Goal: Task Accomplishment & Management: Use online tool/utility

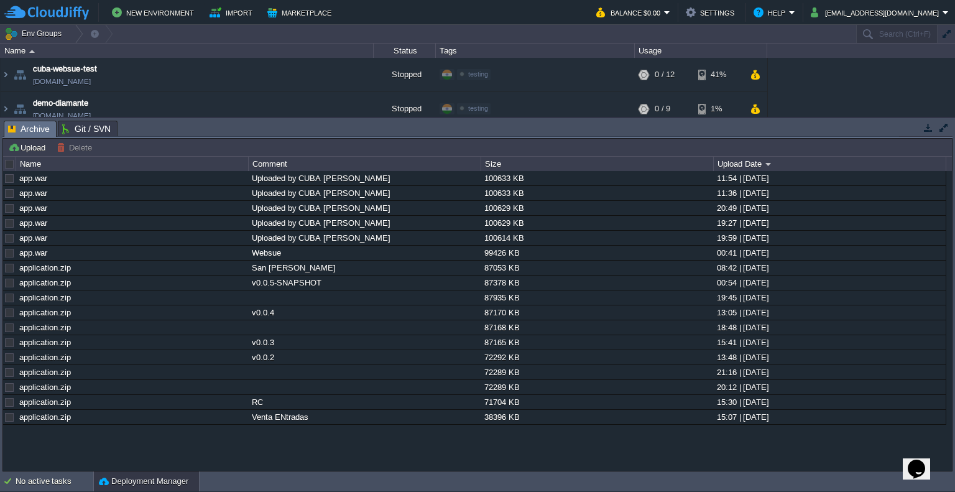
drag, startPoint x: 400, startPoint y: 142, endPoint x: 368, endPoint y: 139, distance: 32.5
click at [368, 139] on div "Upload [PERSON_NAME] to ... Custom application packages that can be deployed to…" at bounding box center [477, 304] width 950 height 333
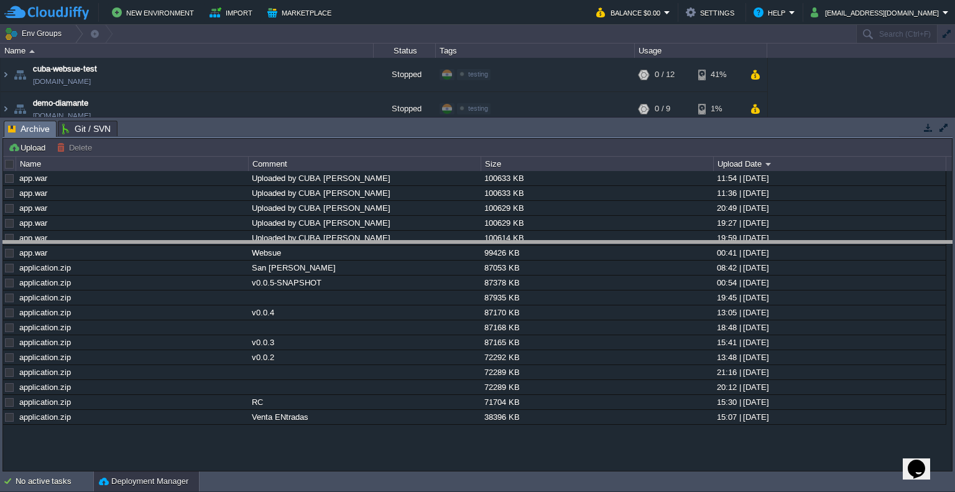
drag, startPoint x: 189, startPoint y: 129, endPoint x: 165, endPoint y: 292, distance: 164.7
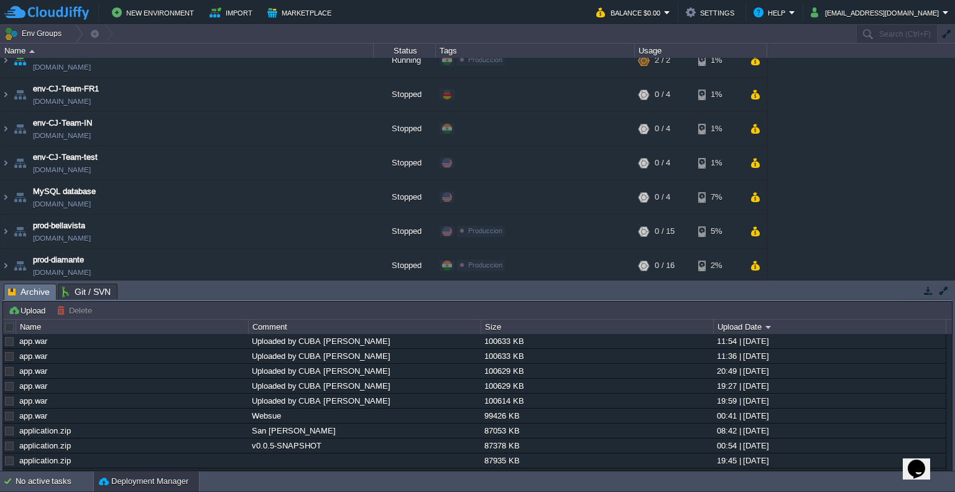
scroll to position [249, 0]
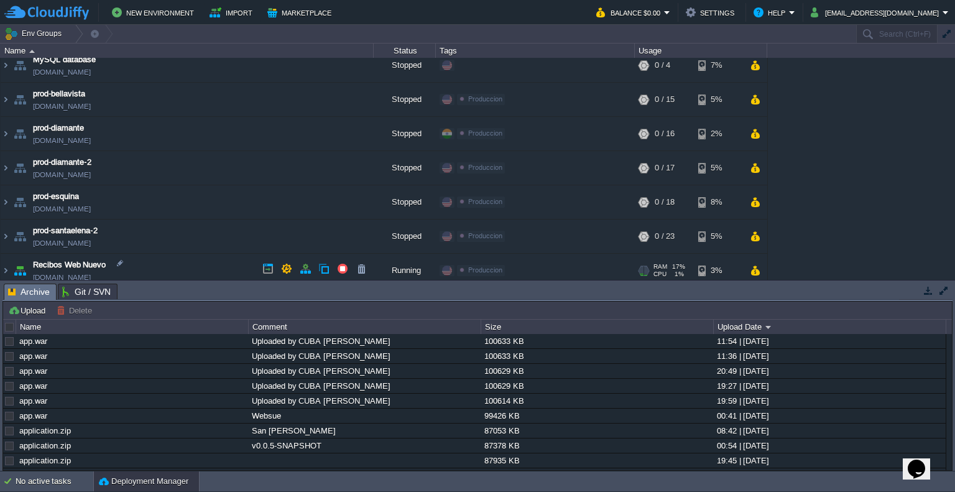
click at [187, 267] on td "Recibos Web Nuevo [DOMAIN_NAME]" at bounding box center [187, 271] width 373 height 34
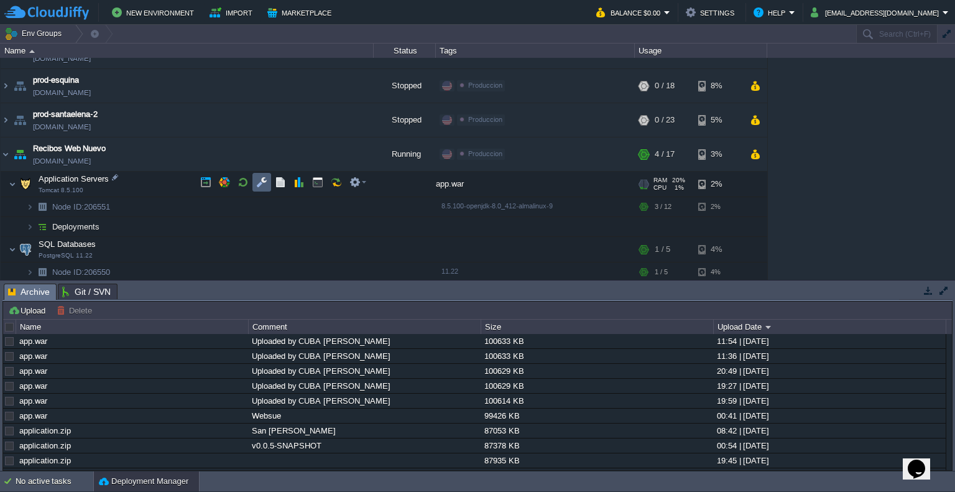
click at [268, 181] on td at bounding box center [261, 182] width 19 height 19
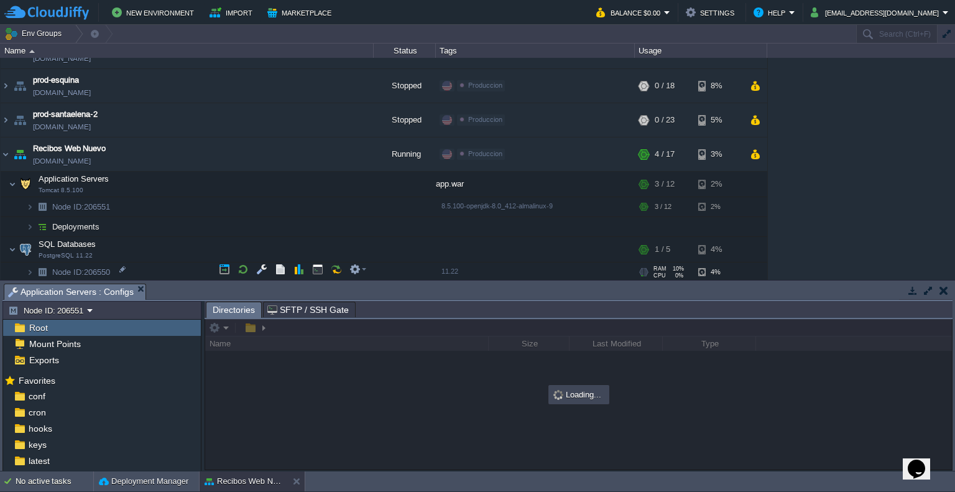
click at [285, 279] on td "Node ID: 206550" at bounding box center [187, 272] width 373 height 20
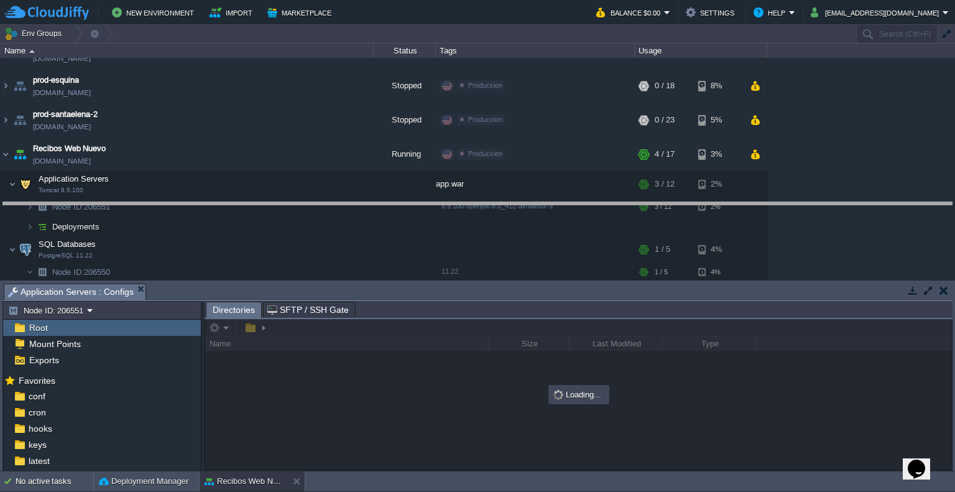
drag, startPoint x: 283, startPoint y: 287, endPoint x: 286, endPoint y: 137, distance: 149.9
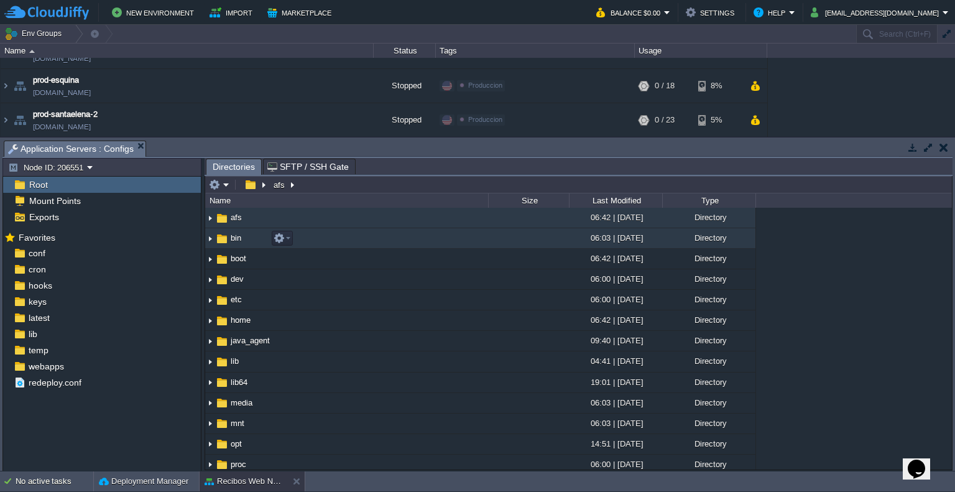
click at [241, 234] on span "bin" at bounding box center [236, 238] width 14 height 11
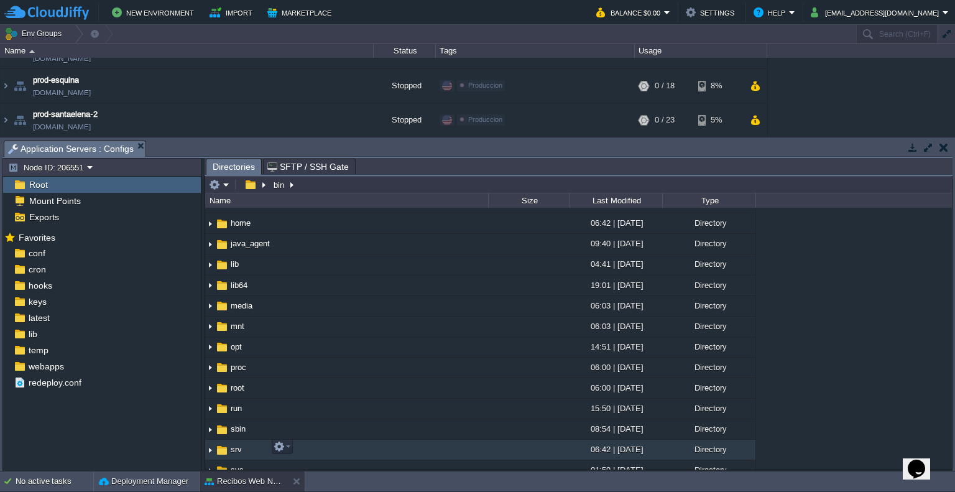
scroll to position [187, 0]
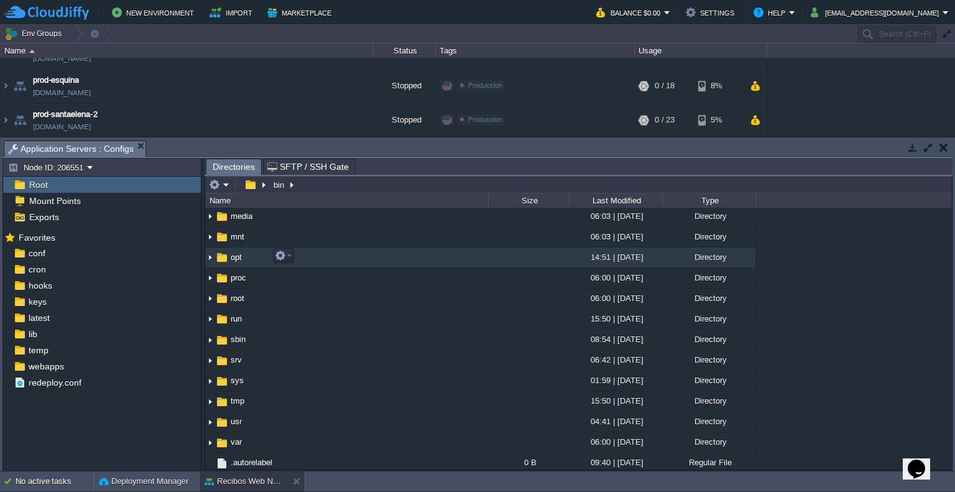
click at [210, 259] on img at bounding box center [210, 257] width 10 height 19
click at [208, 256] on img at bounding box center [210, 257] width 10 height 19
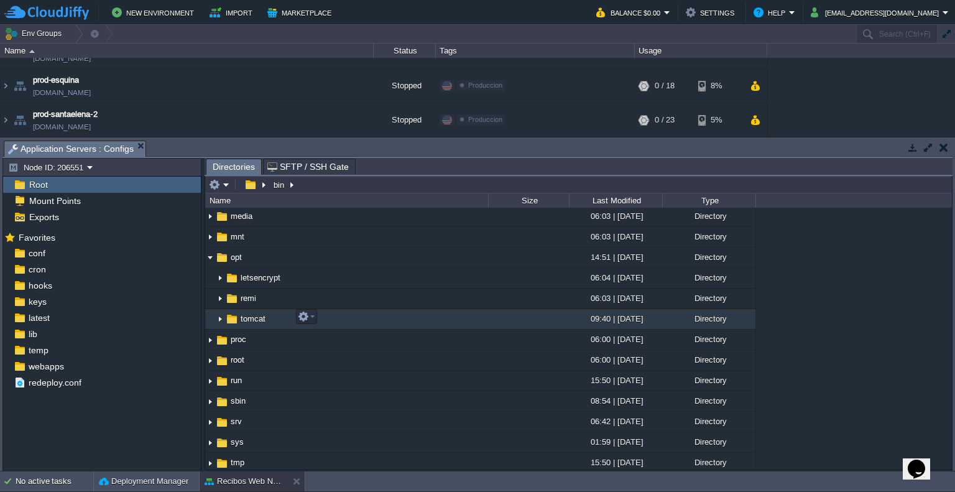
click at [223, 315] on img at bounding box center [220, 319] width 10 height 19
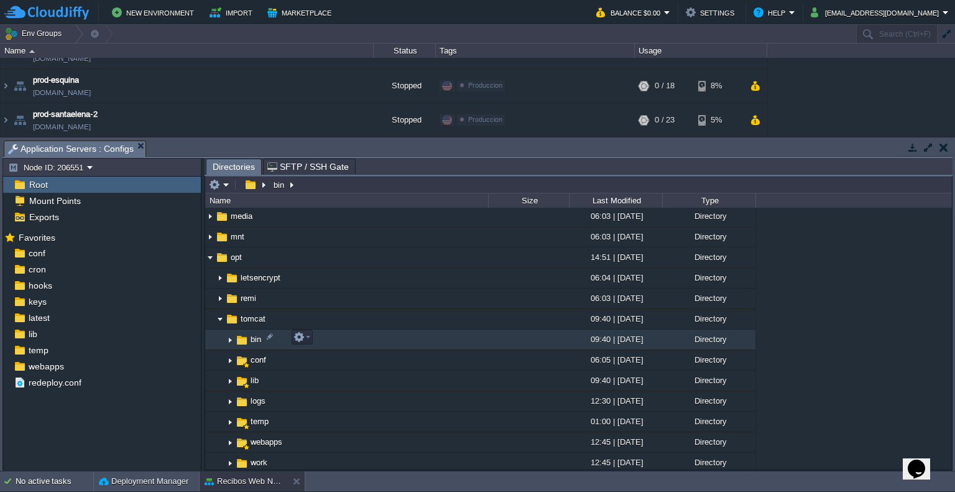
click at [225, 332] on img at bounding box center [230, 339] width 10 height 19
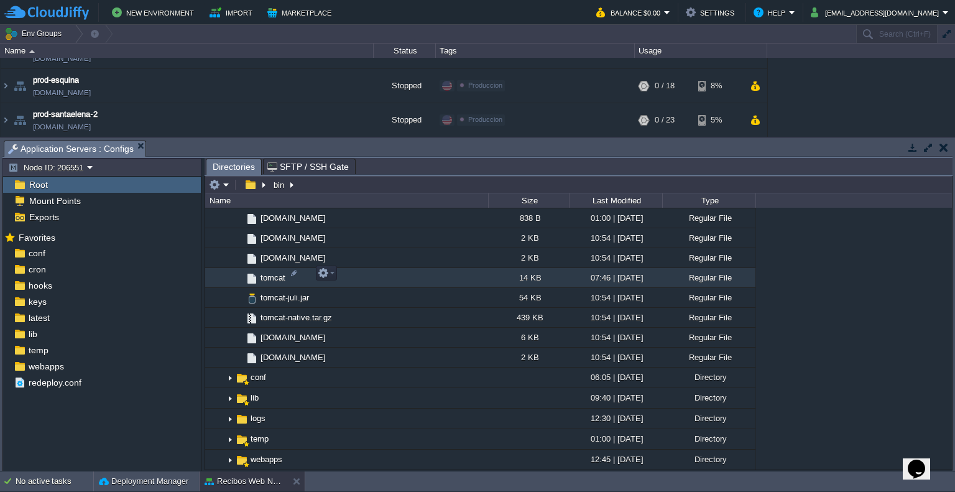
scroll to position [497, 0]
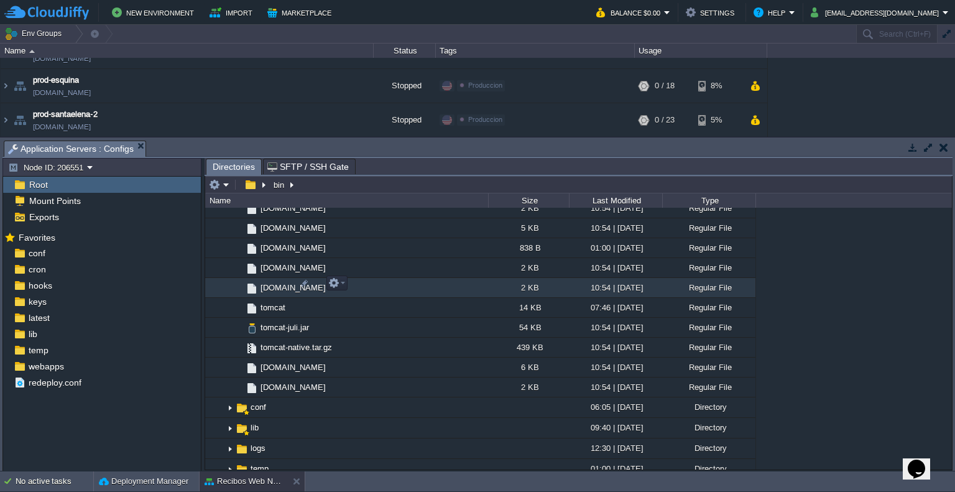
click at [279, 287] on span "[DOMAIN_NAME]" at bounding box center [293, 287] width 69 height 11
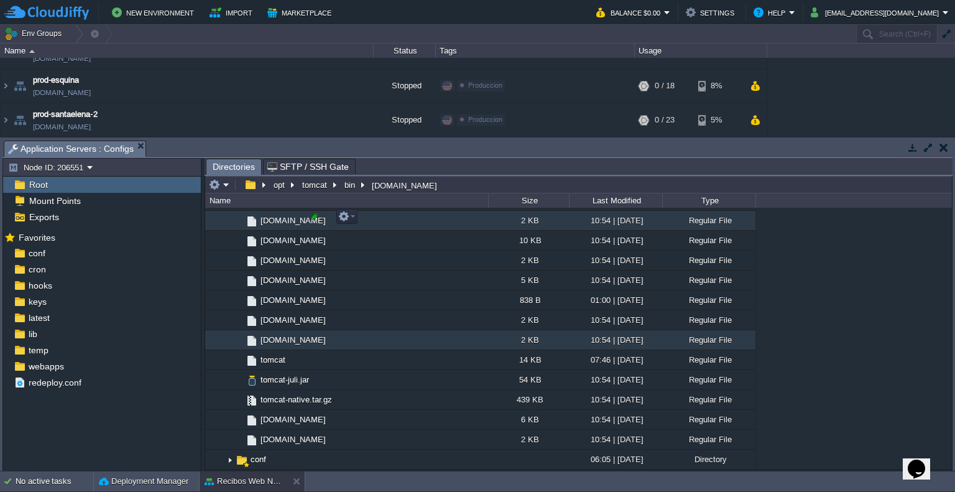
scroll to position [373, 0]
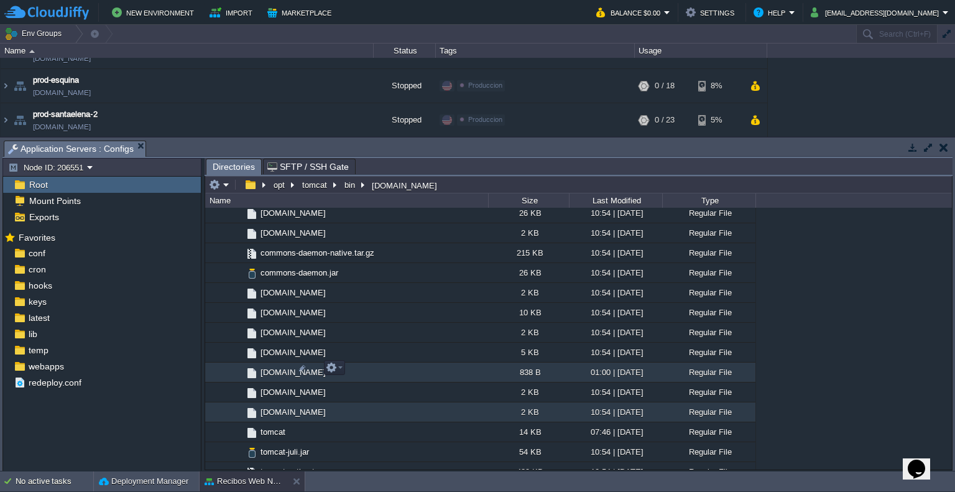
click at [281, 367] on span "[DOMAIN_NAME]" at bounding box center [293, 372] width 69 height 11
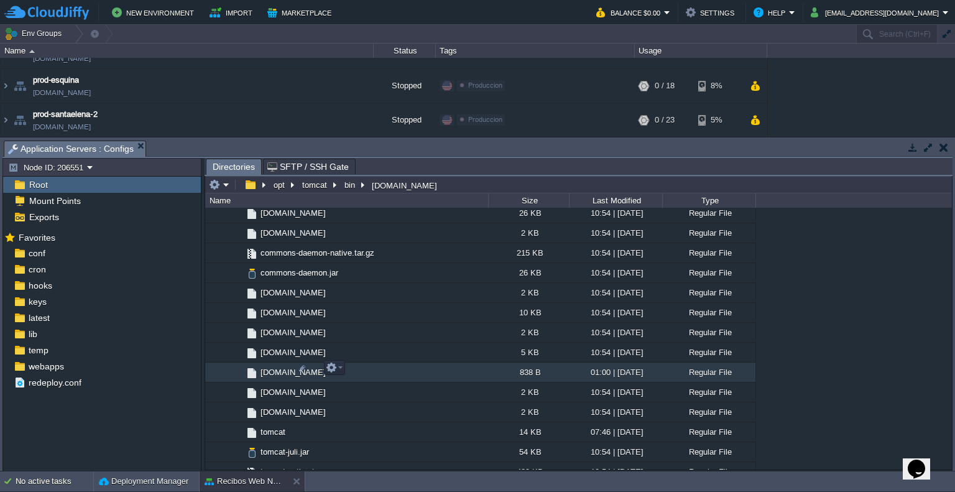
click at [281, 367] on span "[DOMAIN_NAME]" at bounding box center [293, 372] width 69 height 11
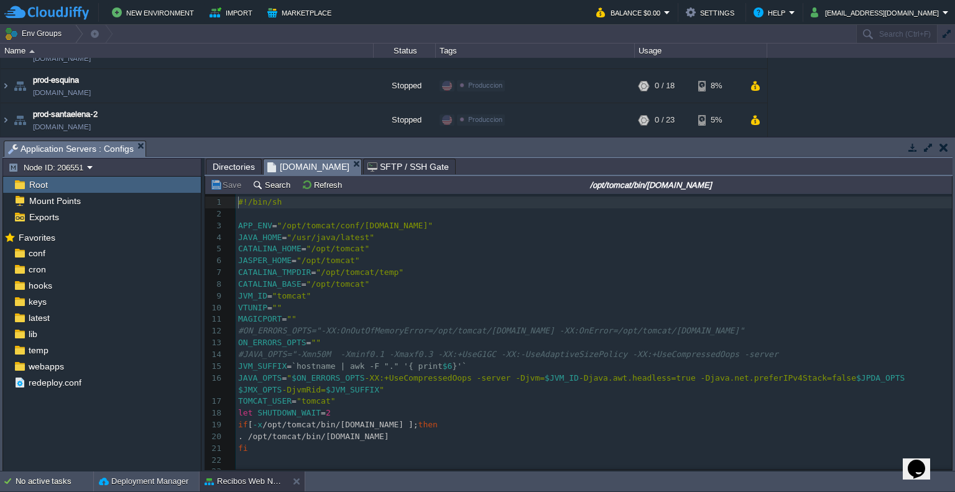
scroll to position [4, 0]
click at [326, 392] on span "$JVM_SUFFIX" at bounding box center [352, 389] width 53 height 9
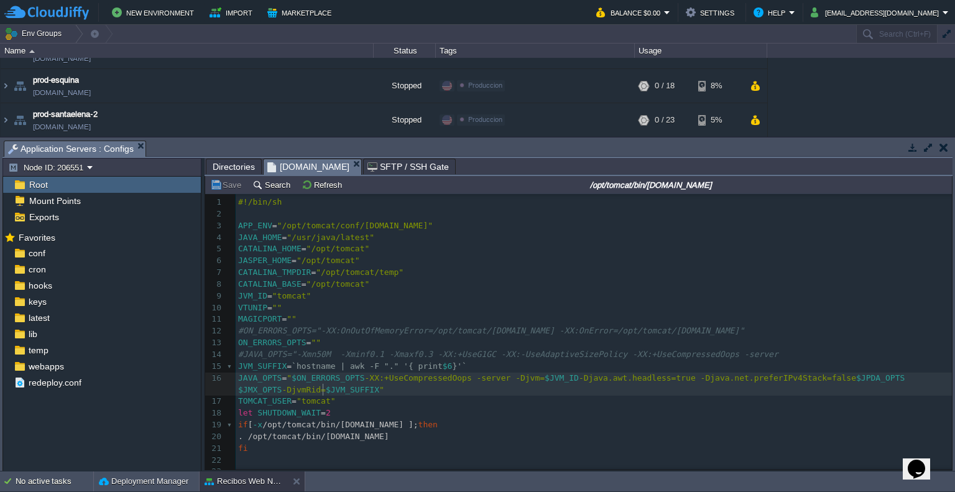
scroll to position [4, 4]
paste textarea
click at [405, 394] on span "-[PERSON_NAME].home=/opt/app_home"" at bounding box center [461, 389] width 165 height 9
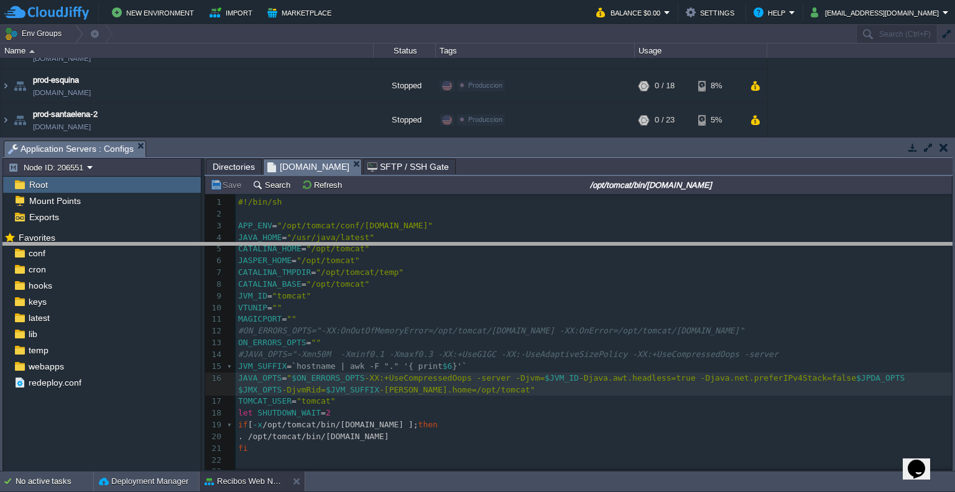
drag, startPoint x: 249, startPoint y: 149, endPoint x: 244, endPoint y: 259, distance: 109.6
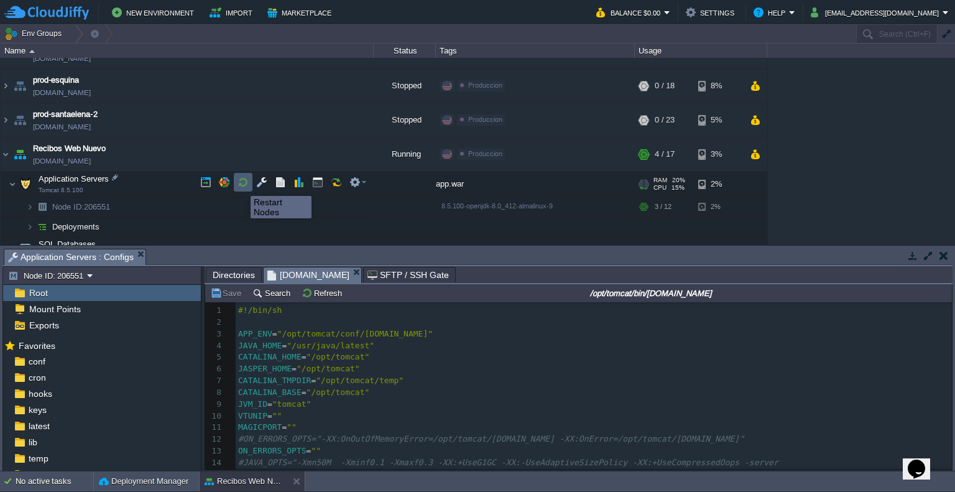
type textarea "tomcat"
click at [241, 185] on button "button" at bounding box center [242, 182] width 11 height 11
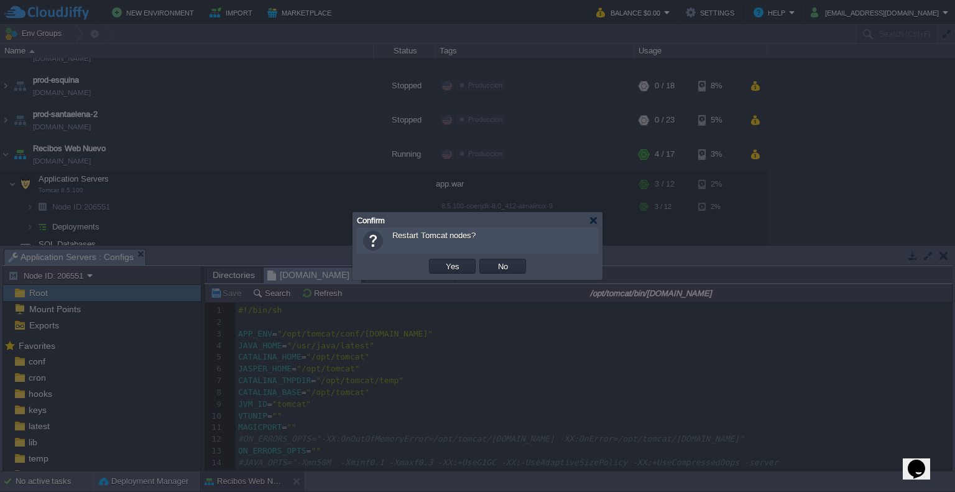
click at [443, 273] on td "Yes" at bounding box center [452, 266] width 47 height 15
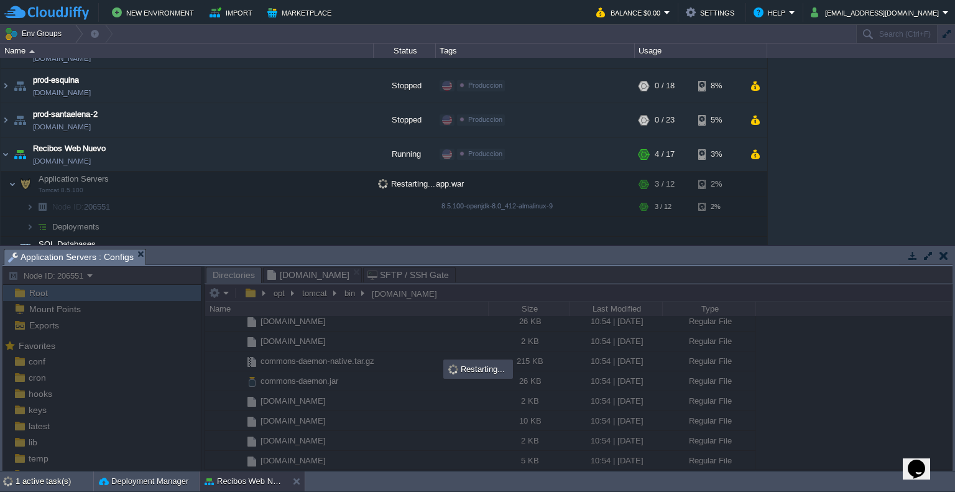
click at [219, 277] on div "Node ID: 206551 Root Mount Points Exports Mark the most frequently used files a…" at bounding box center [477, 368] width 950 height 205
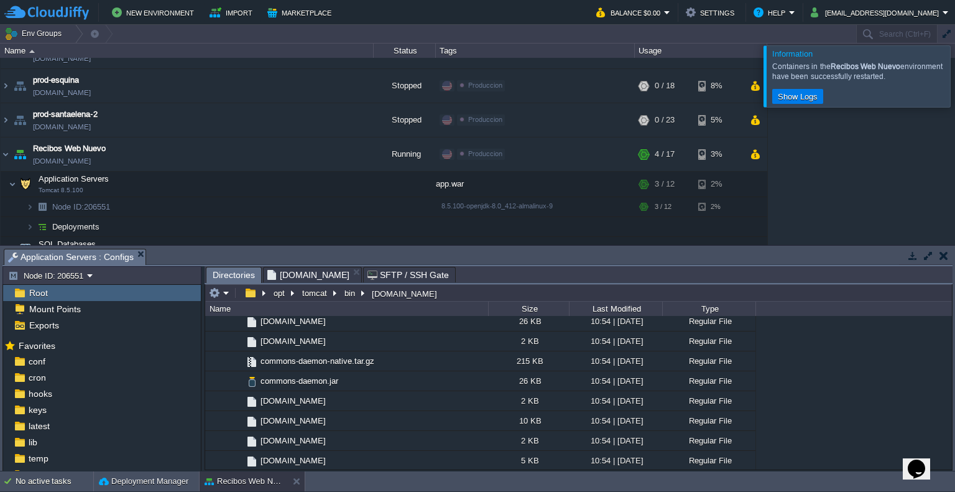
click at [281, 183] on button "button" at bounding box center [280, 182] width 11 height 11
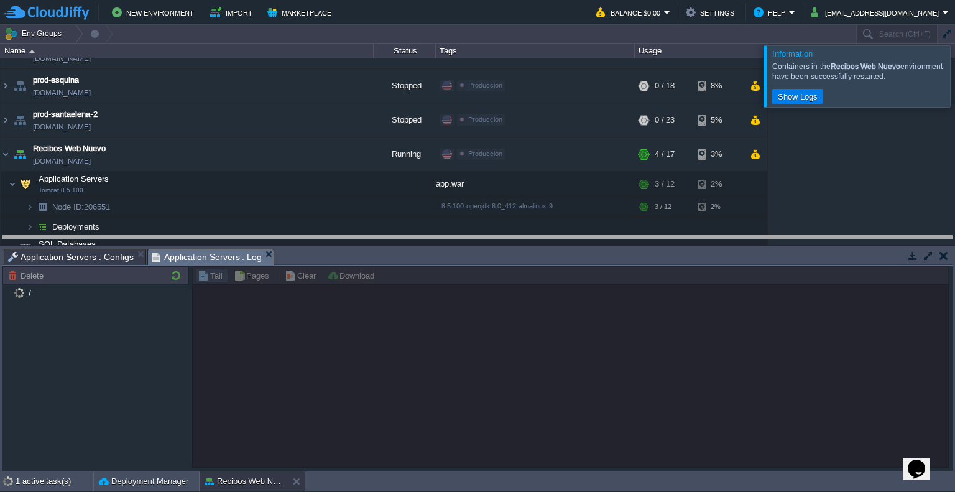
drag, startPoint x: 320, startPoint y: 254, endPoint x: 320, endPoint y: 241, distance: 13.1
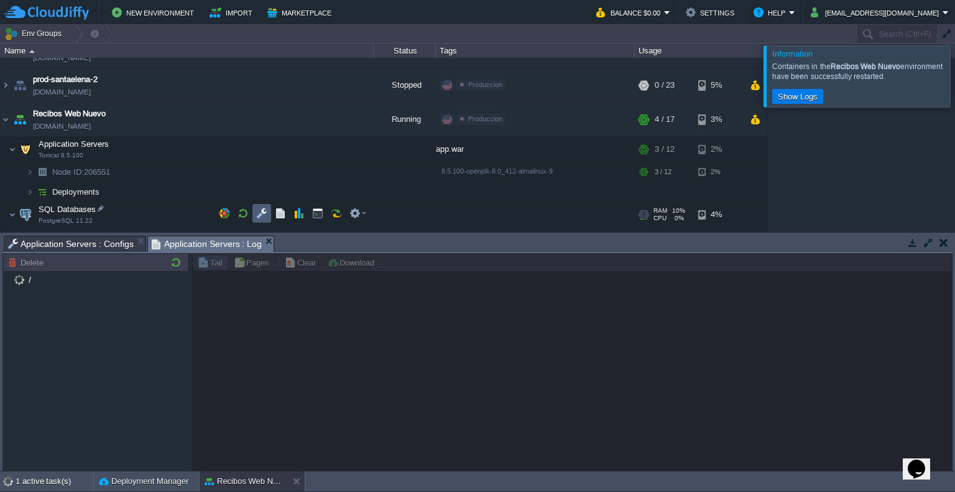
scroll to position [427, 0]
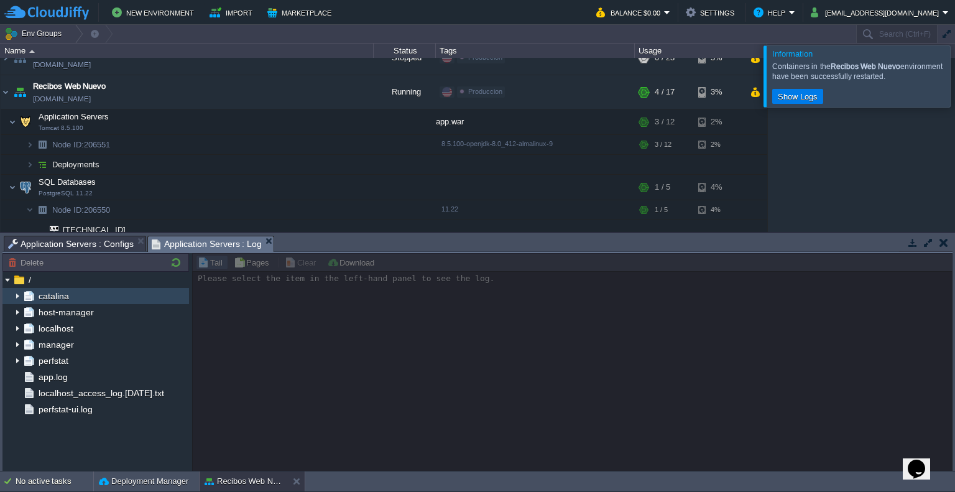
click at [54, 298] on span "catalina" at bounding box center [53, 295] width 35 height 11
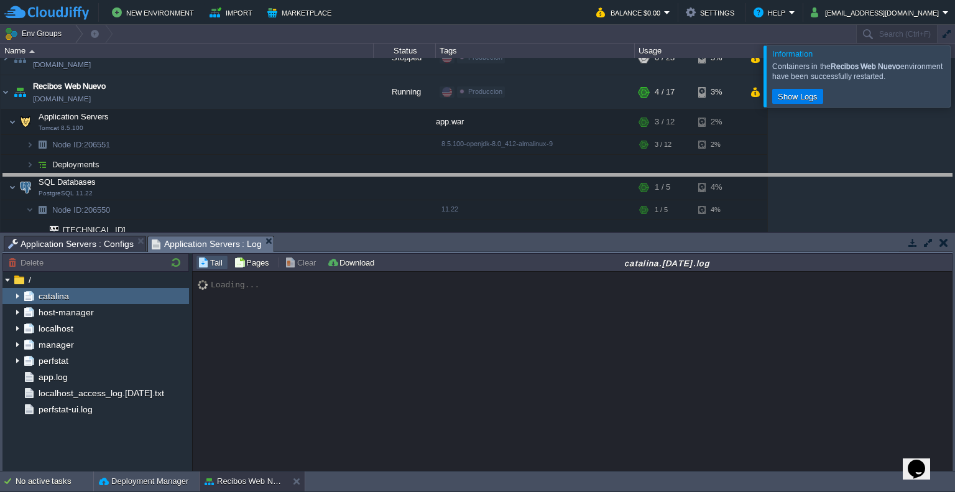
drag, startPoint x: 364, startPoint y: 238, endPoint x: 373, endPoint y: 157, distance: 81.4
click at [373, 157] on body "New Environment Import Marketplace Bonus $0.00 Upgrade Account Balance $0.00 Se…" at bounding box center [477, 246] width 955 height 492
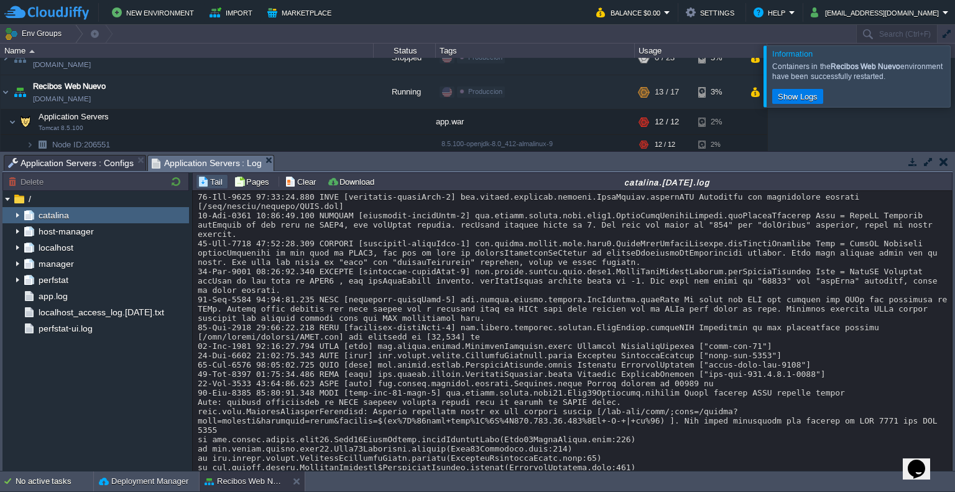
scroll to position [249, 0]
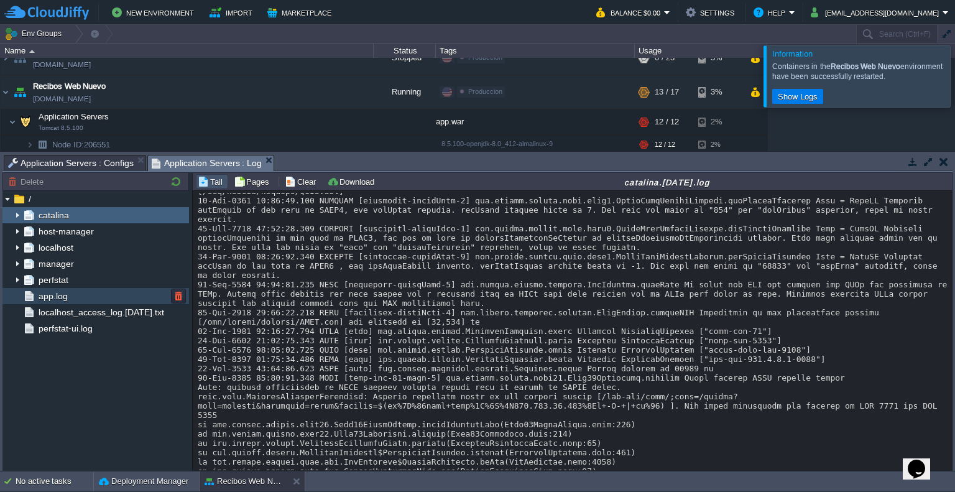
click at [63, 298] on span "app.log" at bounding box center [53, 295] width 34 height 11
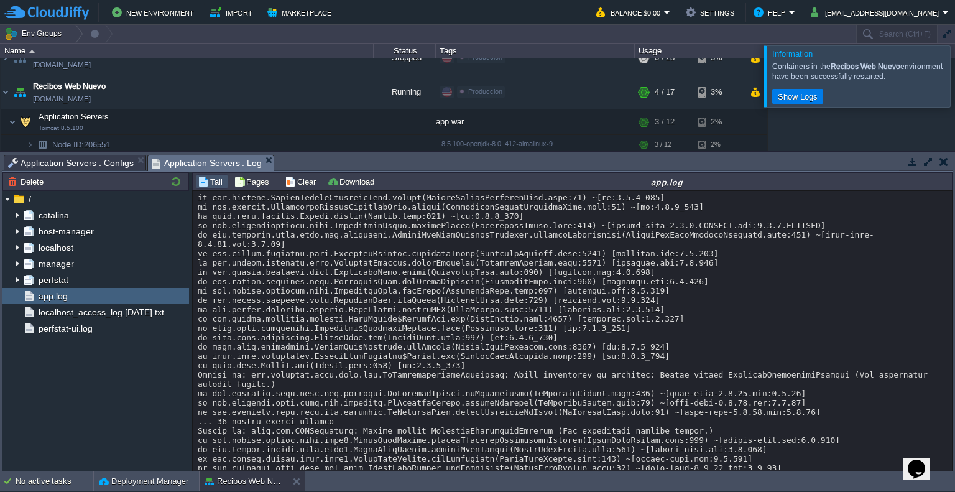
scroll to position [1751, 0]
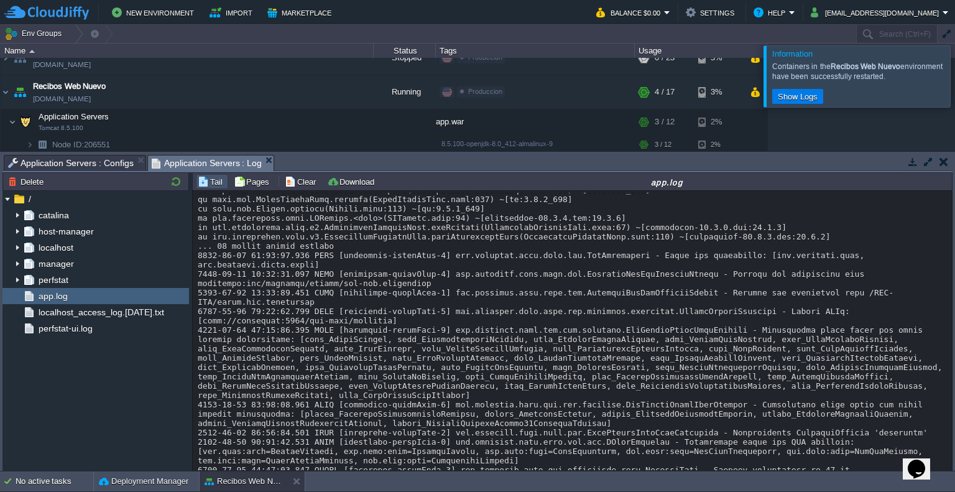
click at [102, 161] on span "Application Servers : Configs" at bounding box center [71, 162] width 126 height 15
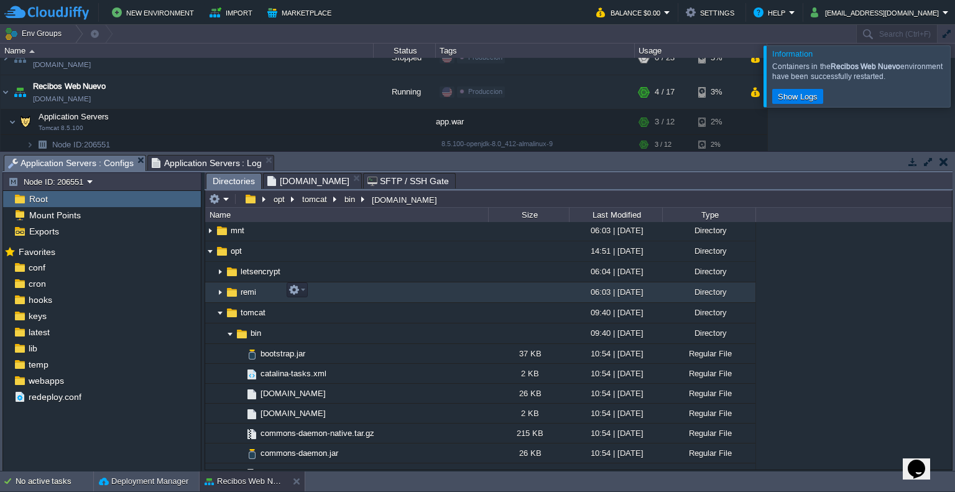
scroll to position [187, 0]
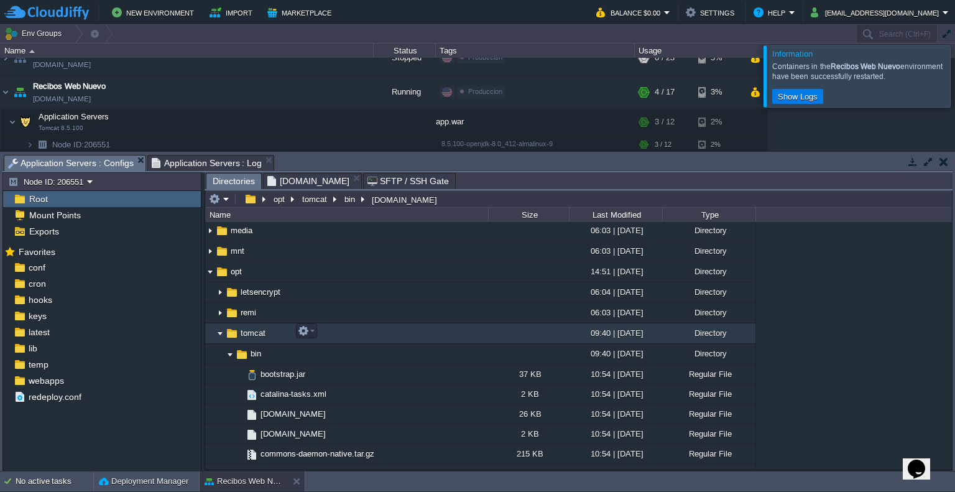
click at [239, 328] on span "tomcat" at bounding box center [253, 333] width 29 height 11
click at [216, 328] on img at bounding box center [220, 333] width 10 height 19
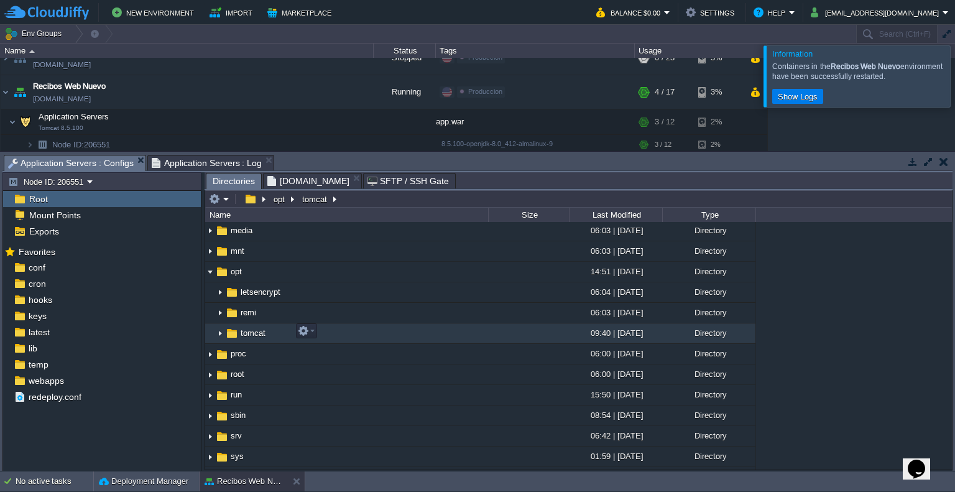
click at [222, 336] on img at bounding box center [220, 333] width 10 height 19
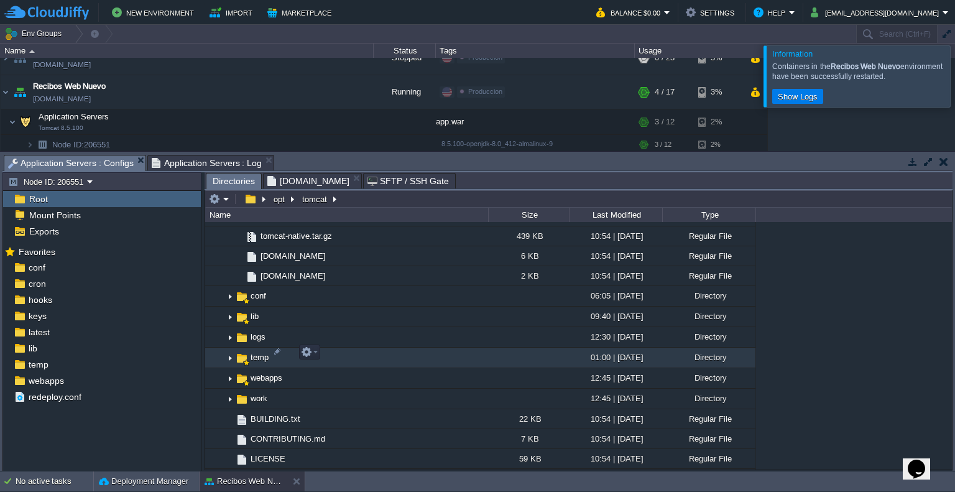
scroll to position [622, 0]
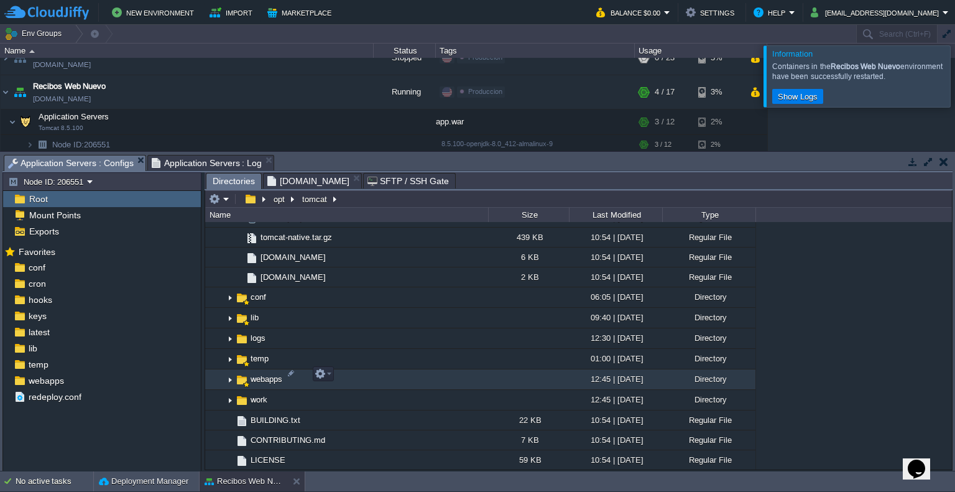
click at [230, 374] on img at bounding box center [230, 379] width 10 height 19
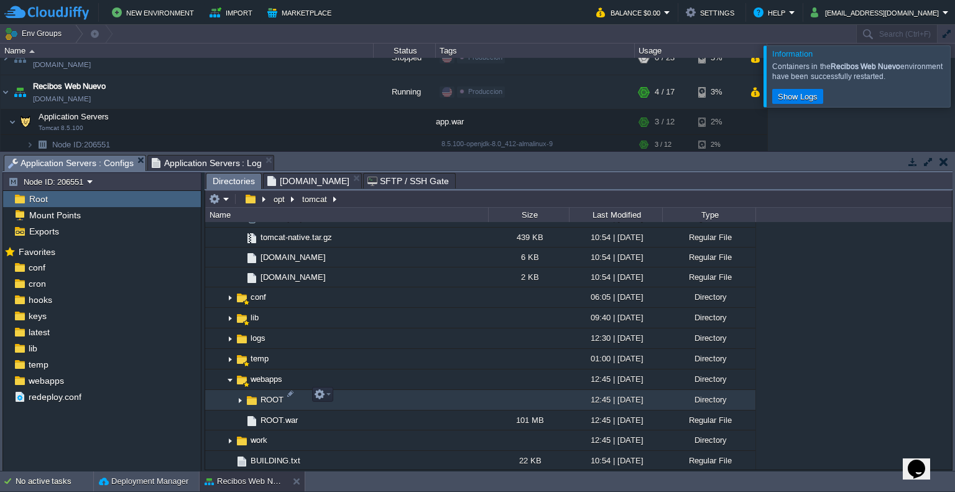
click at [241, 392] on img at bounding box center [240, 399] width 10 height 19
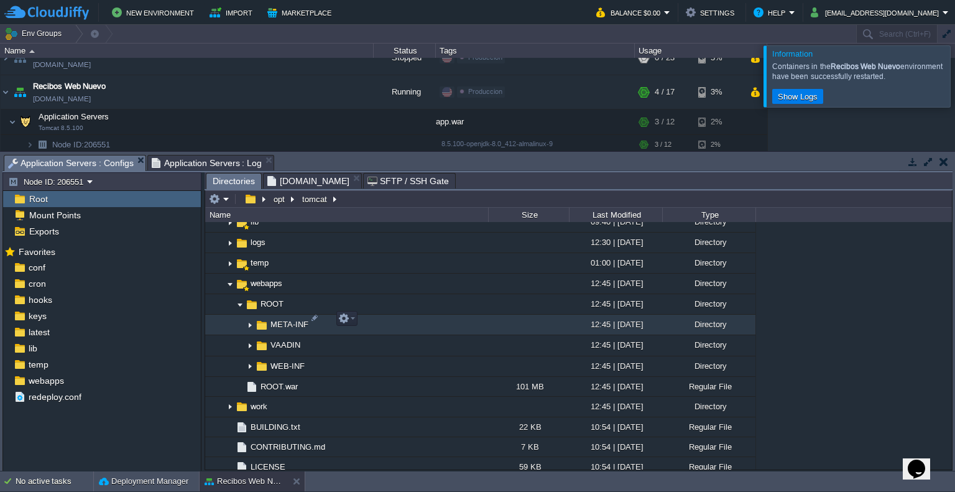
scroll to position [746, 0]
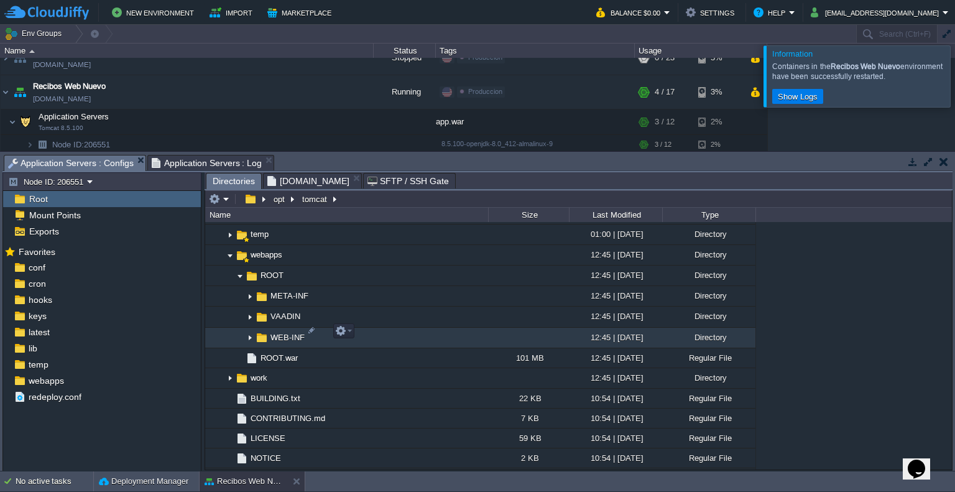
click at [249, 338] on img at bounding box center [250, 337] width 10 height 19
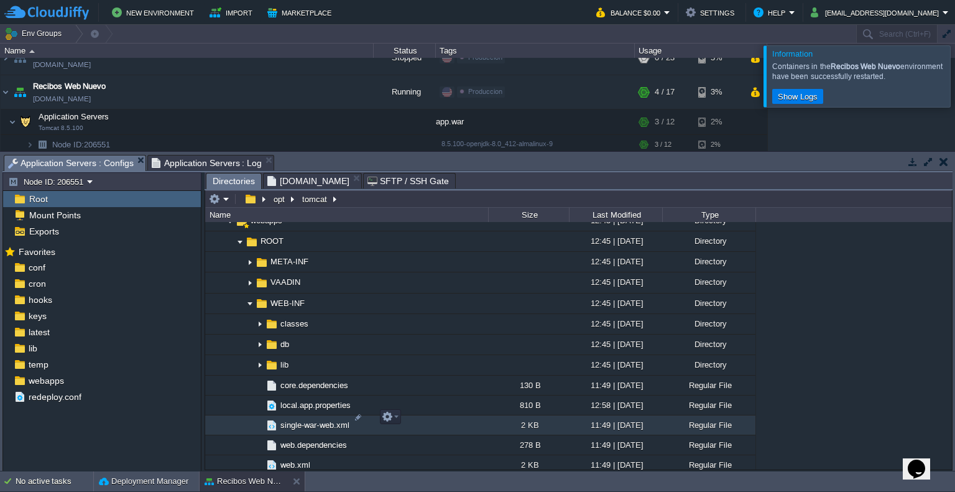
scroll to position [808, 0]
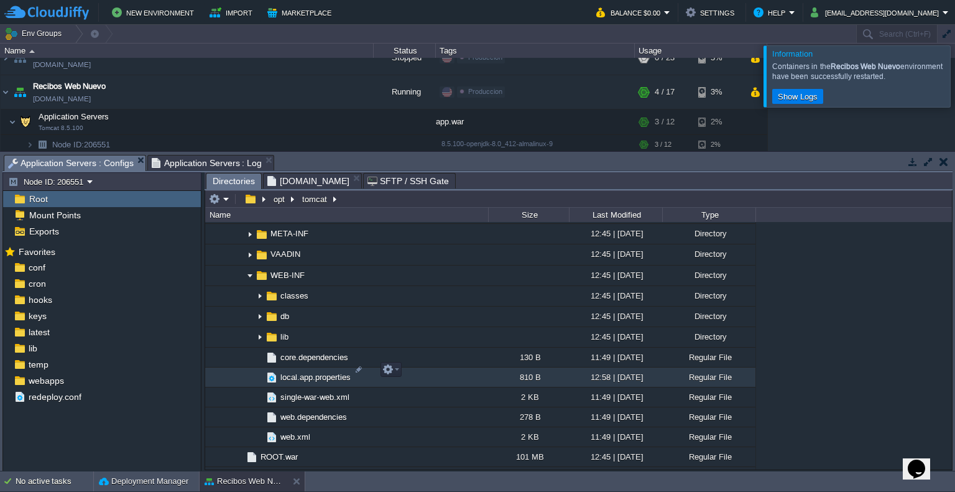
click at [310, 373] on span "local.app.properties" at bounding box center [316, 377] width 74 height 11
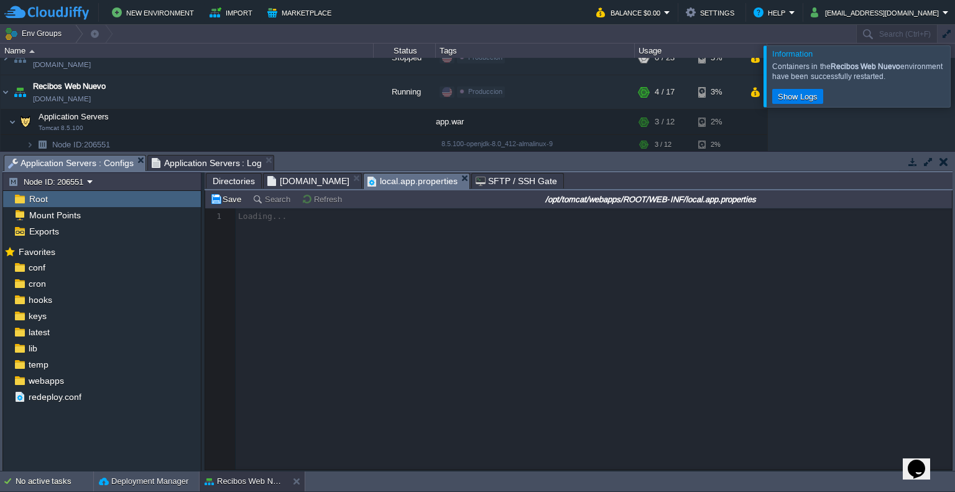
click at [248, 183] on span "Directories" at bounding box center [234, 180] width 42 height 15
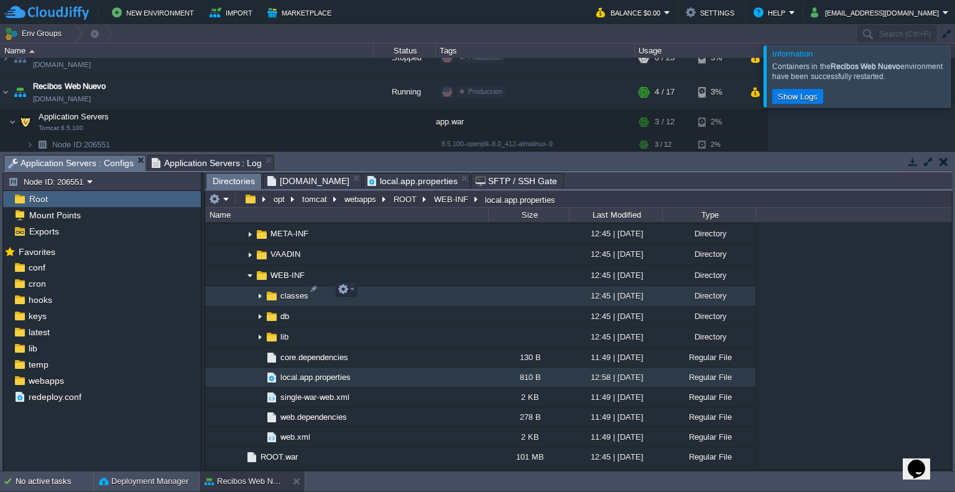
click at [259, 292] on img at bounding box center [260, 296] width 10 height 19
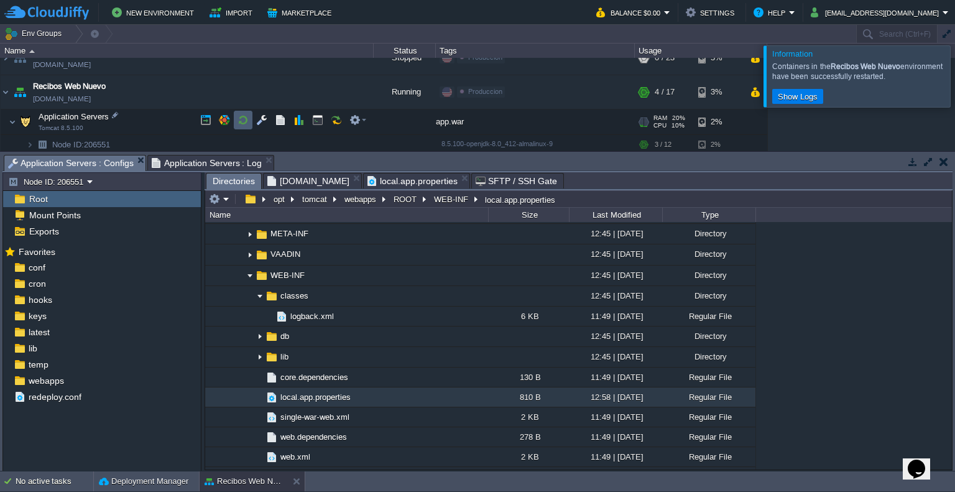
click at [249, 122] on td at bounding box center [243, 120] width 19 height 19
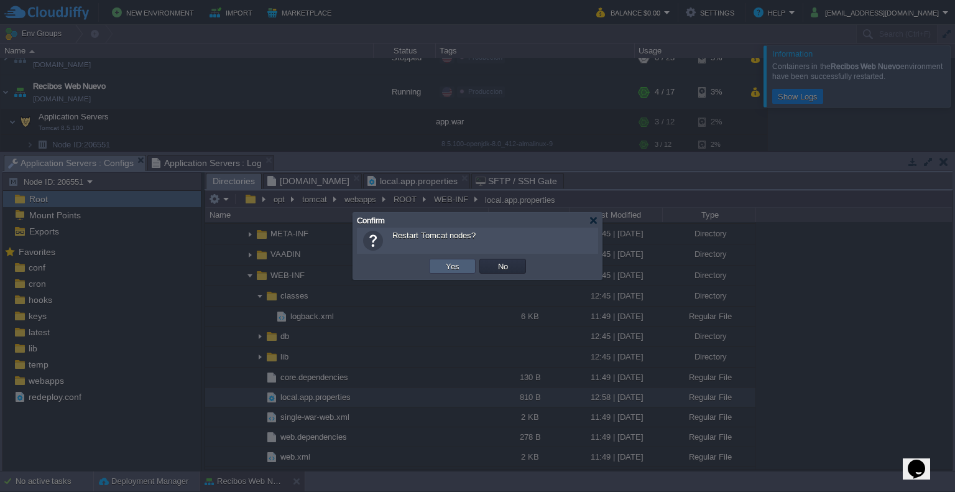
click at [453, 266] on button "Yes" at bounding box center [452, 265] width 21 height 11
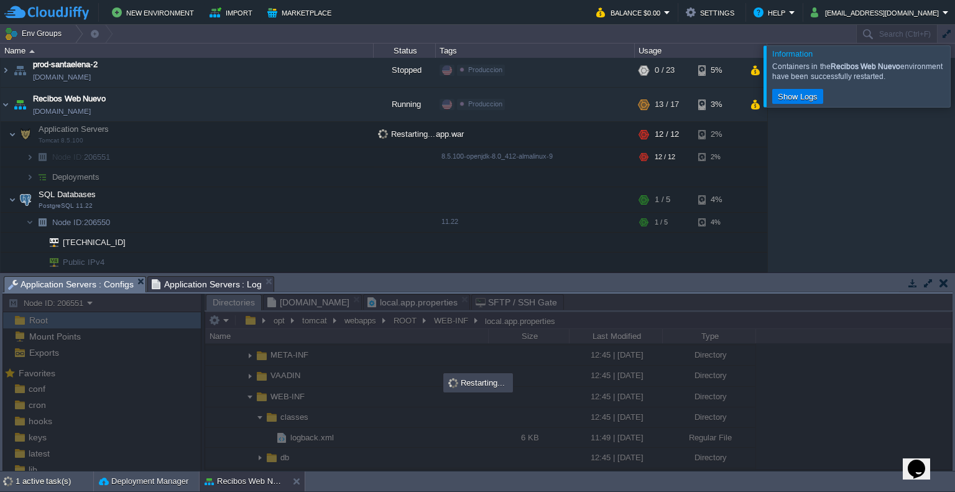
scroll to position [412, 0]
click at [178, 278] on span "Application Servers : Log" at bounding box center [207, 284] width 111 height 15
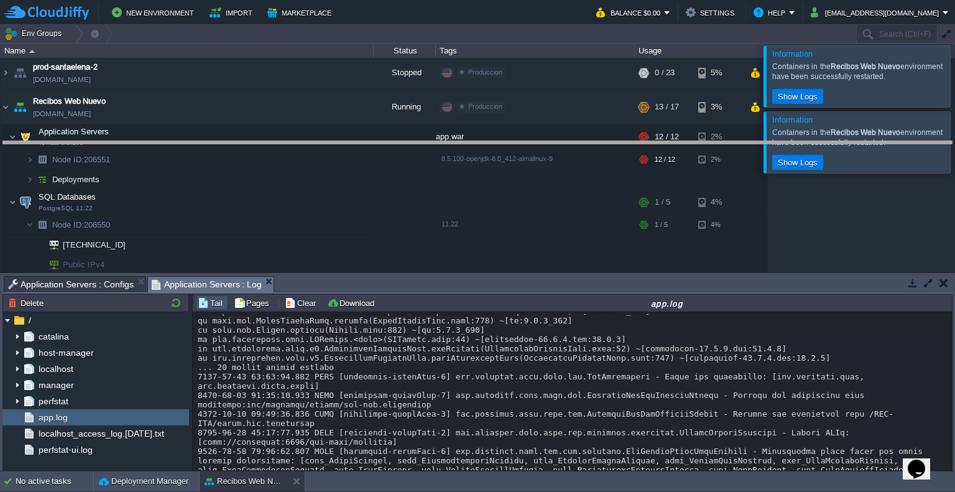
drag, startPoint x: 326, startPoint y: 275, endPoint x: 323, endPoint y: 139, distance: 136.2
click at [323, 139] on body "New Environment Import Marketplace Bonus $0.00 Upgrade Account Balance $0.00 Se…" at bounding box center [477, 246] width 955 height 492
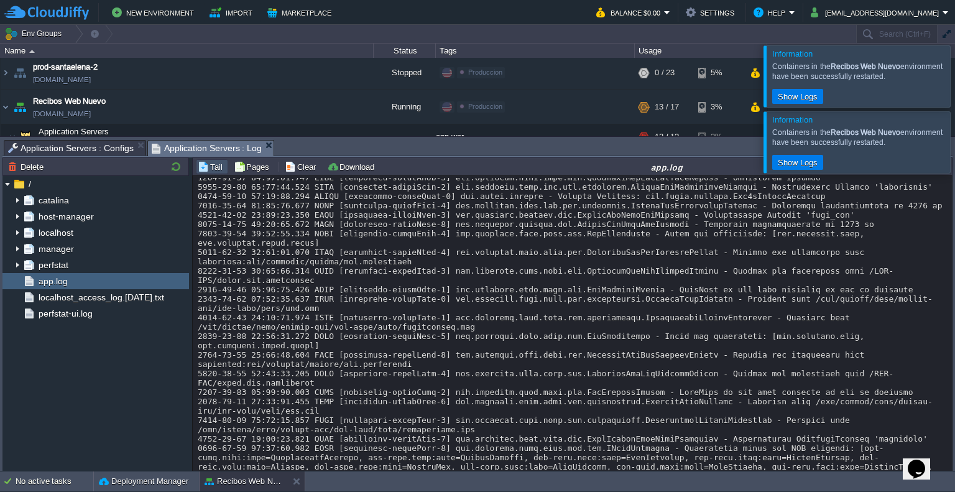
scroll to position [2221, 0]
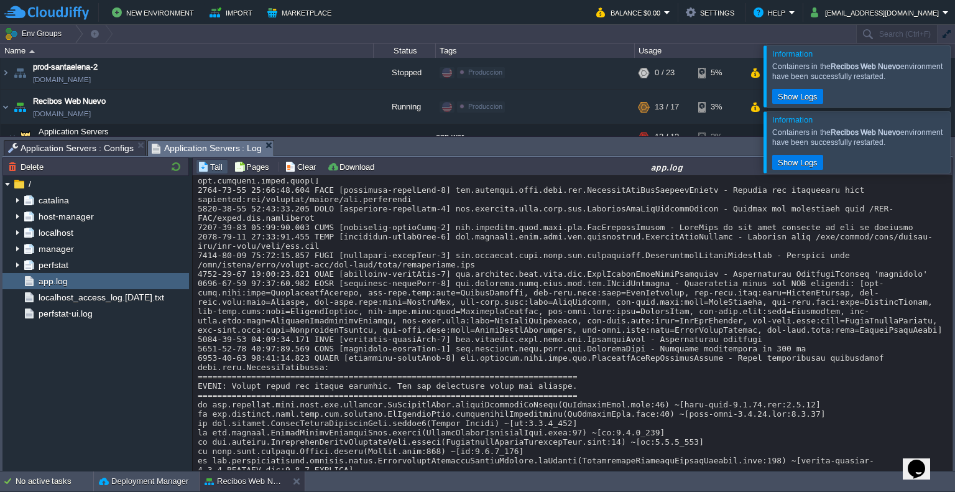
click at [522, 260] on div at bounding box center [573, 82] width 750 height 4252
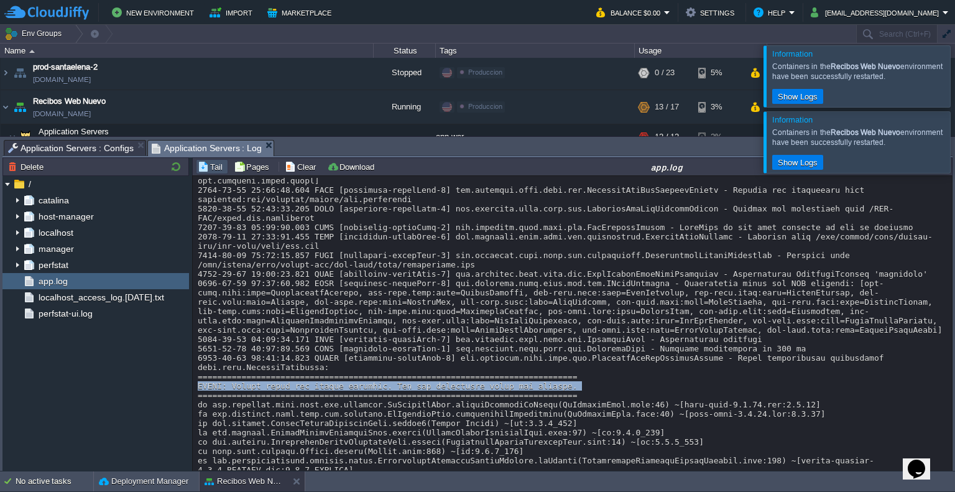
click at [522, 260] on div at bounding box center [573, 82] width 750 height 4252
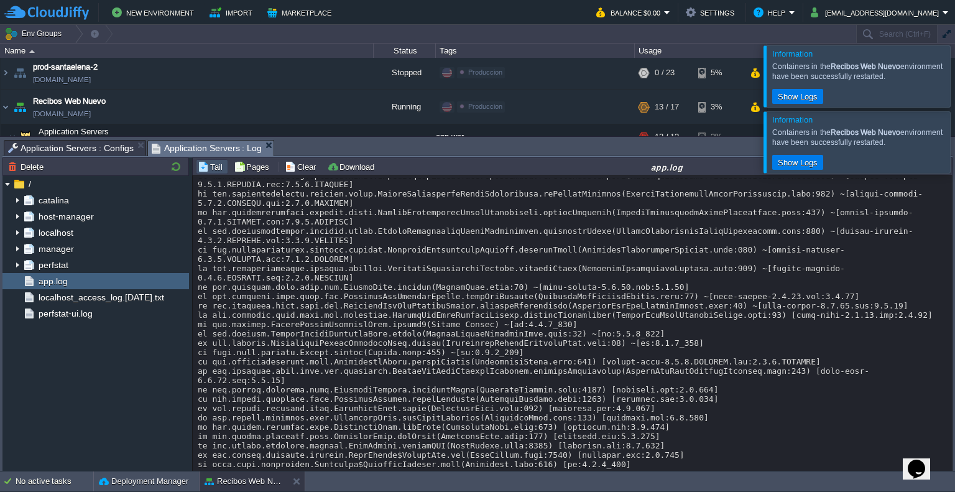
scroll to position [2719, 0]
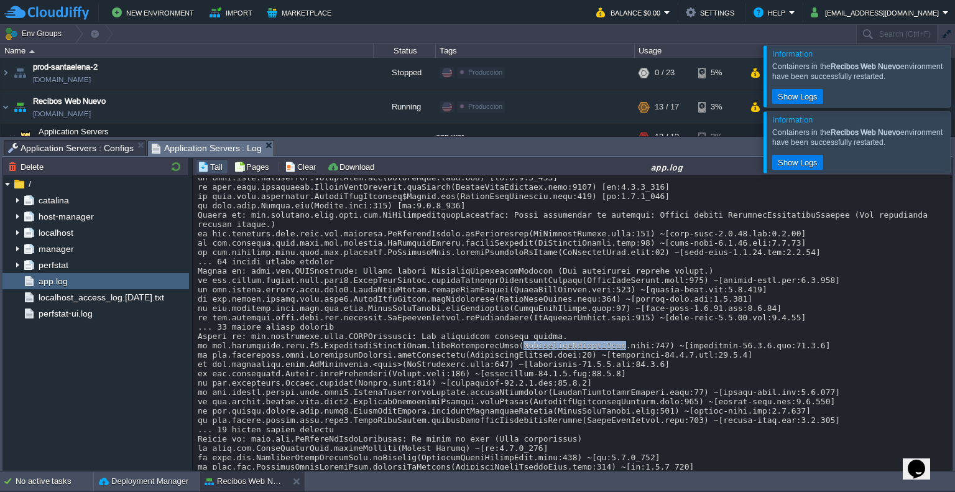
scroll to position [2843, 0]
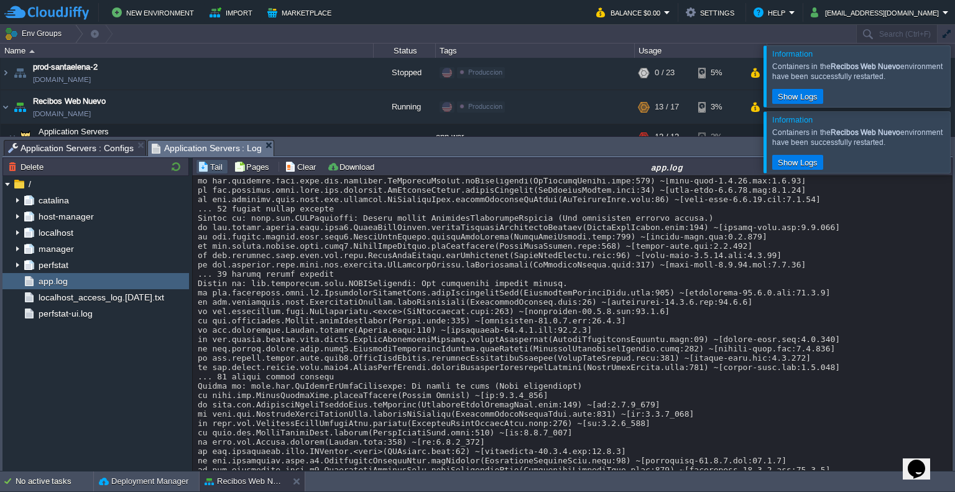
scroll to position [3835, 0]
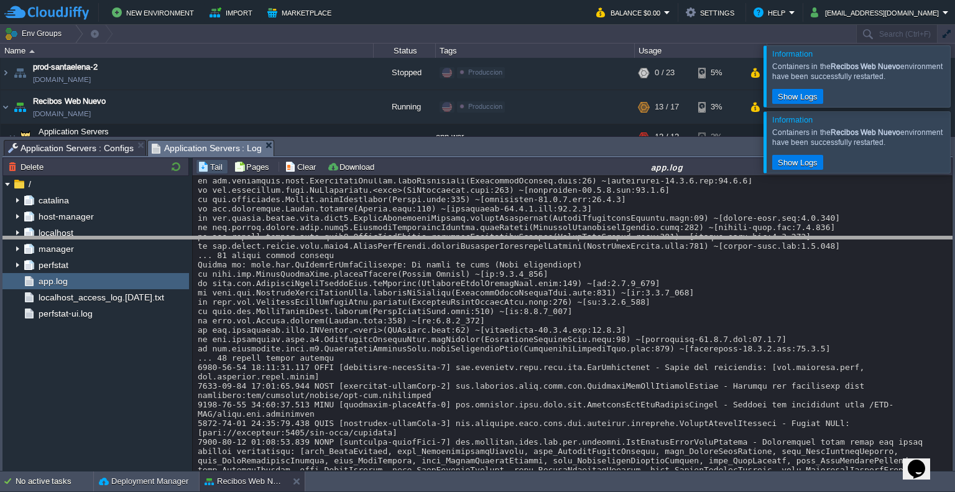
drag, startPoint x: 407, startPoint y: 149, endPoint x: 393, endPoint y: 278, distance: 130.1
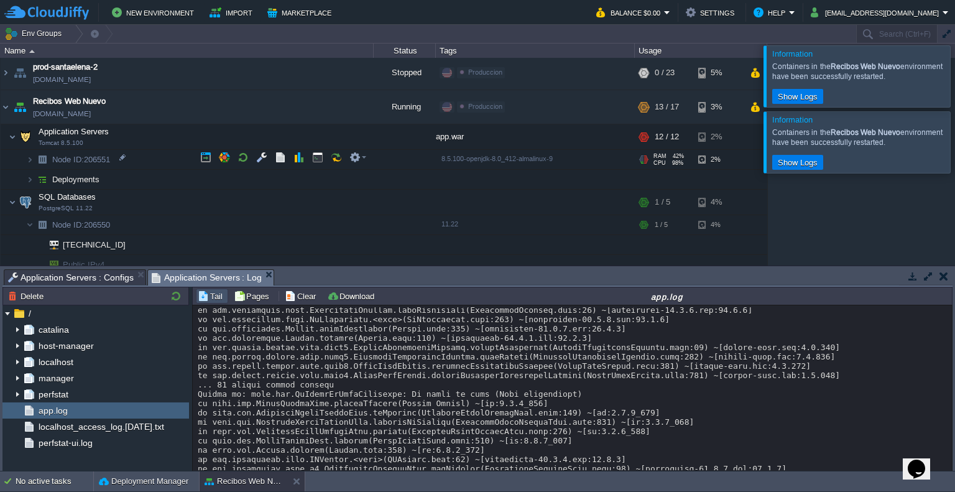
click at [24, 161] on span at bounding box center [13, 159] width 25 height 9
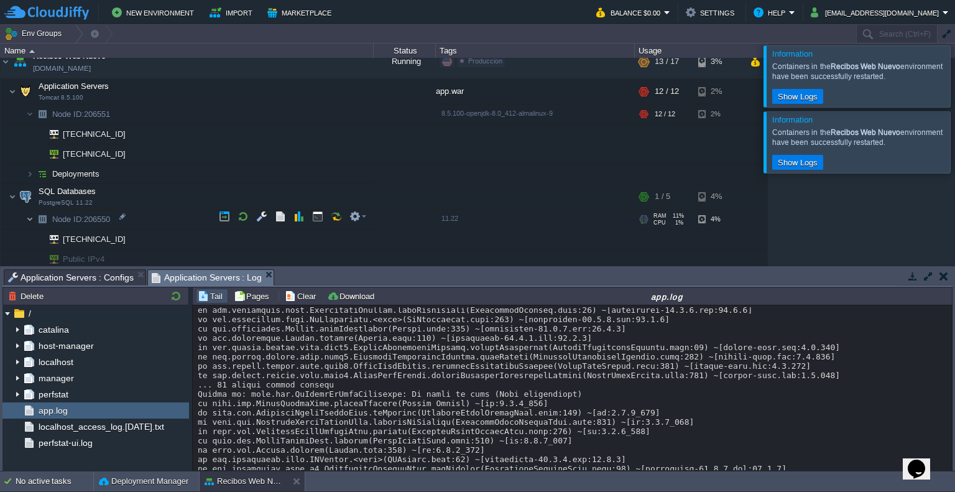
click at [31, 218] on img at bounding box center [29, 219] width 7 height 19
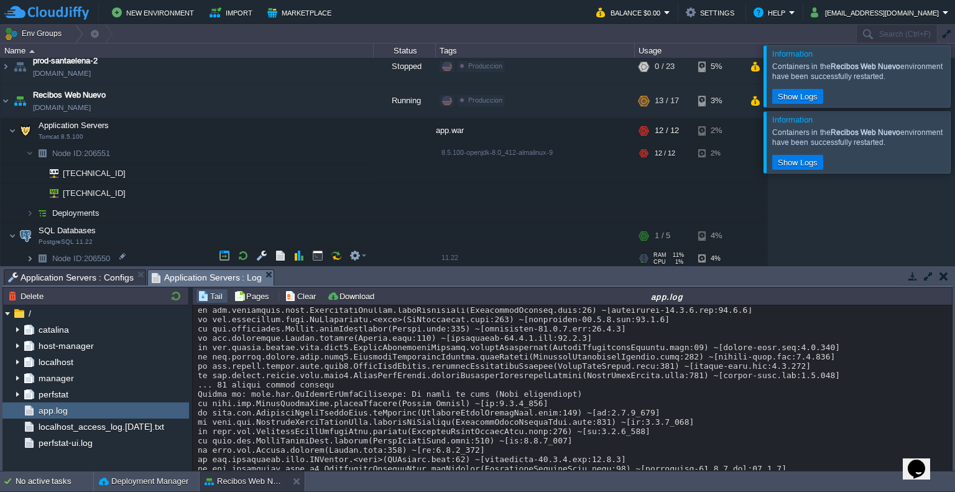
click at [29, 249] on img at bounding box center [29, 258] width 7 height 19
click at [217, 254] on td at bounding box center [224, 255] width 19 height 19
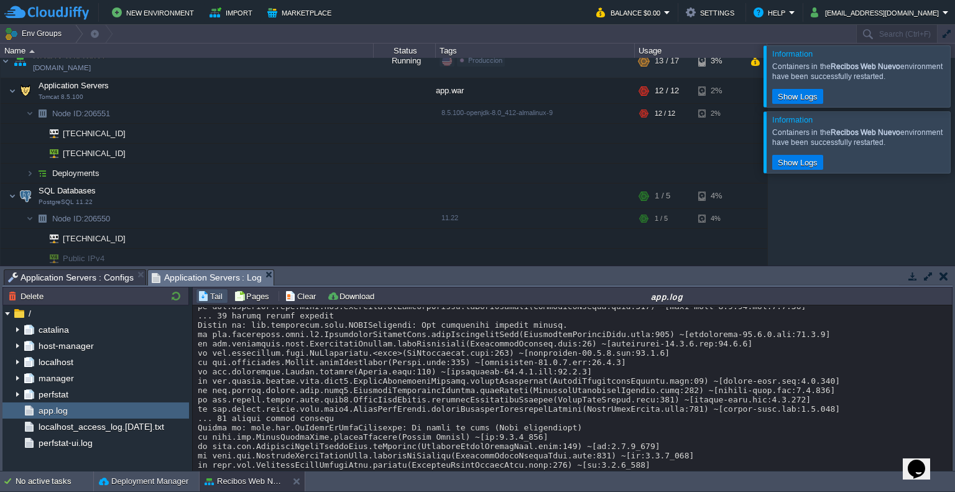
scroll to position [3777, 0]
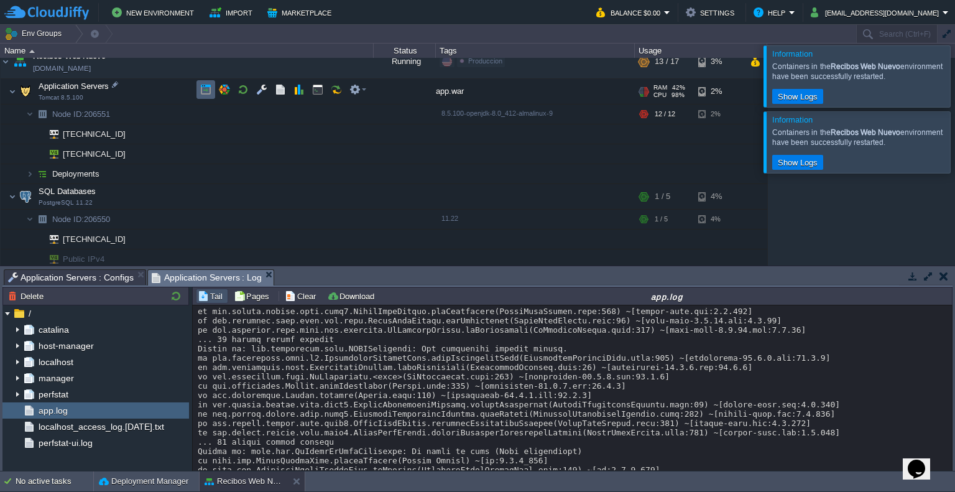
click at [199, 88] on td at bounding box center [205, 89] width 19 height 19
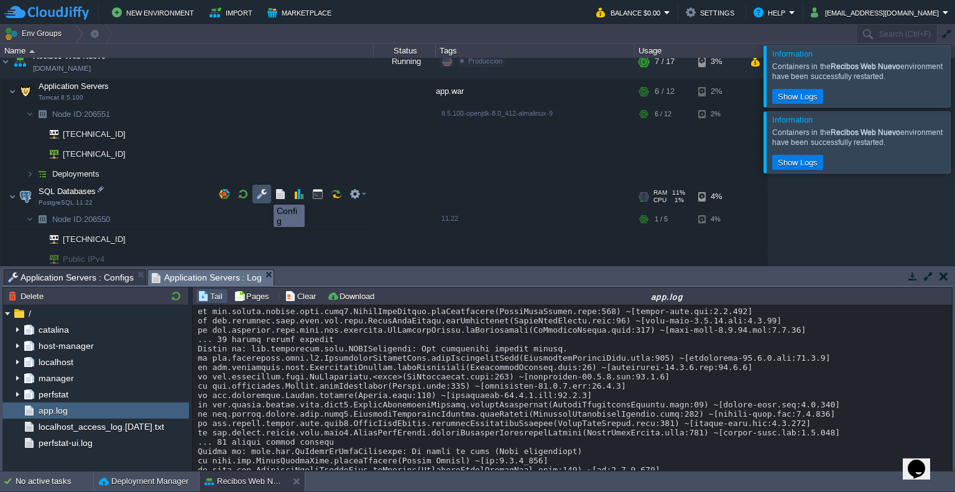
click at [264, 193] on button "button" at bounding box center [261, 193] width 11 height 11
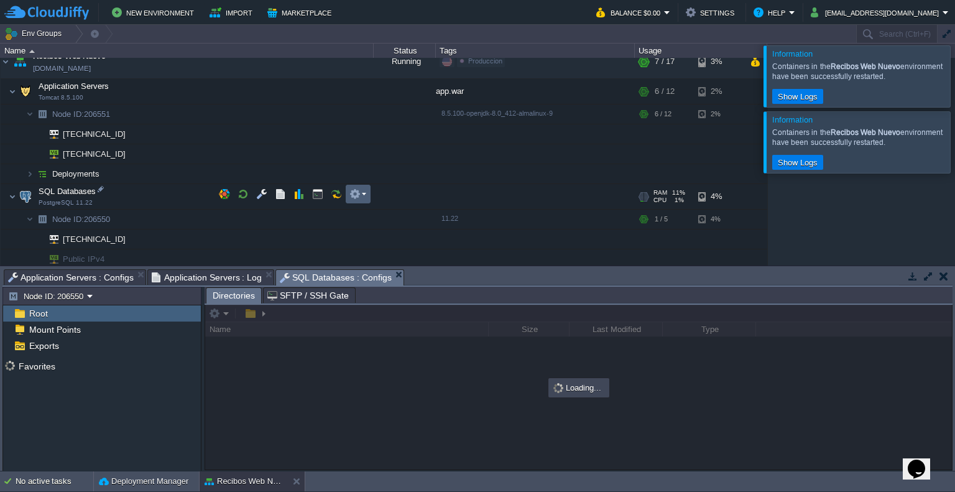
click at [361, 196] on em at bounding box center [357, 193] width 17 height 11
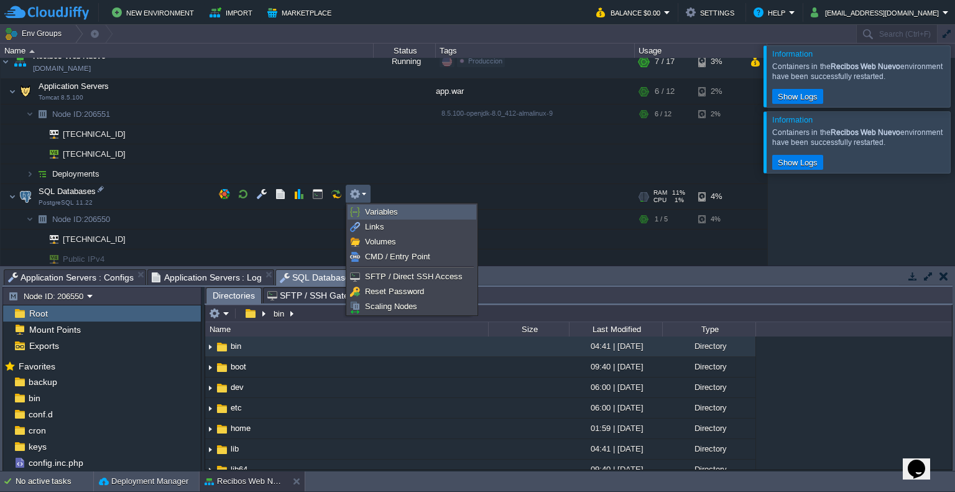
click at [372, 210] on span "Variables" at bounding box center [381, 211] width 33 height 9
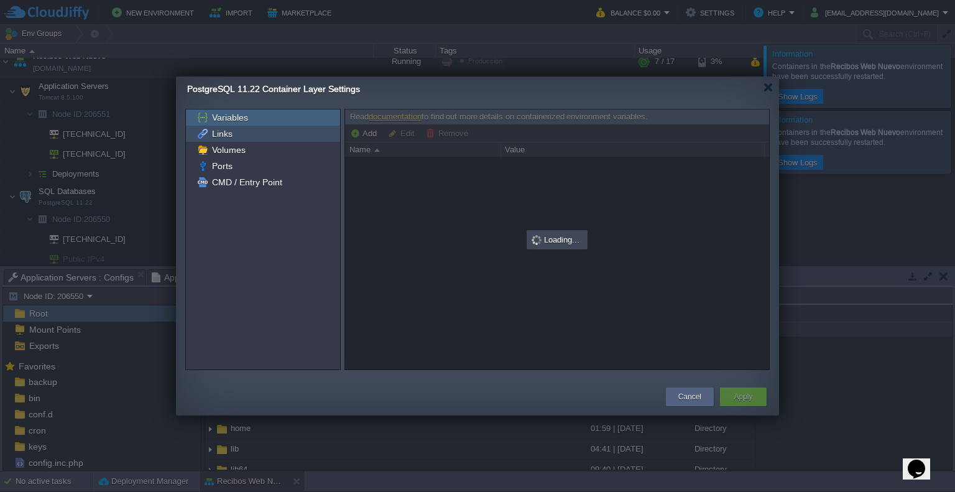
click at [247, 139] on div "Links" at bounding box center [263, 134] width 154 height 16
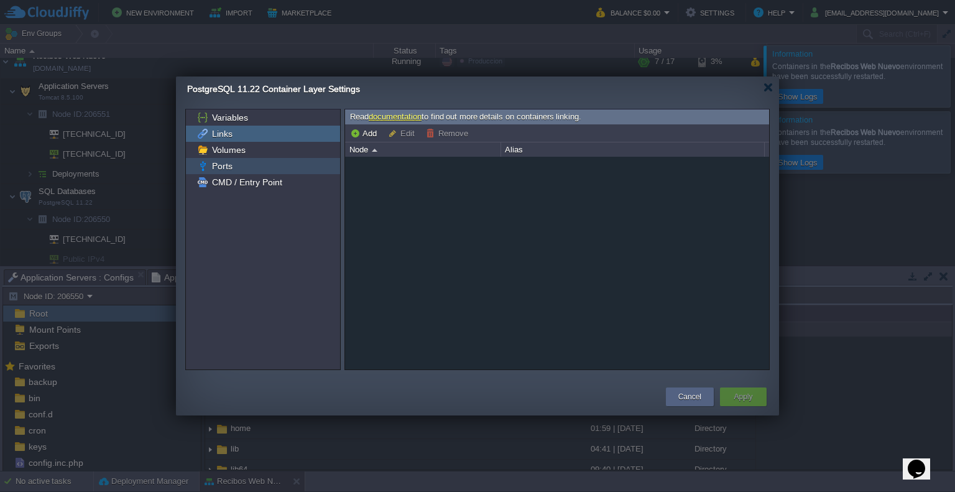
click at [254, 165] on div "Ports" at bounding box center [263, 166] width 154 height 16
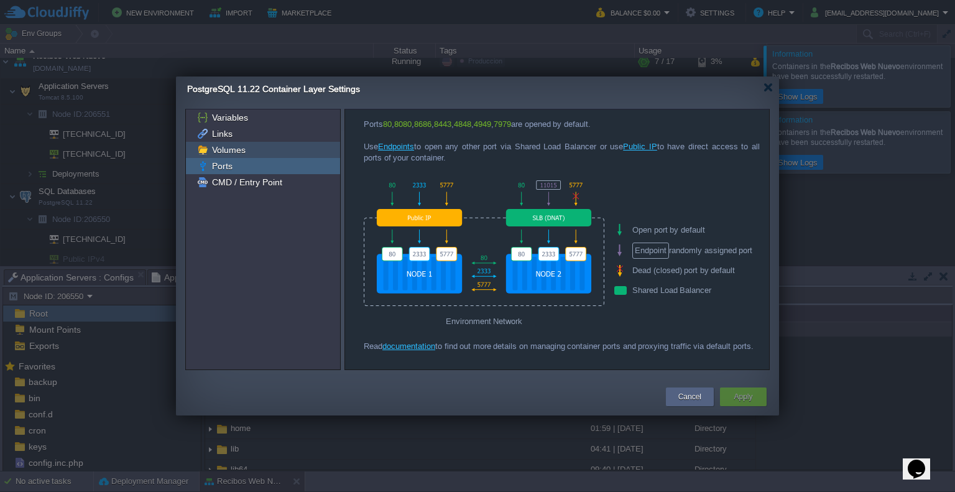
click at [251, 150] on div "Volumes" at bounding box center [263, 150] width 154 height 16
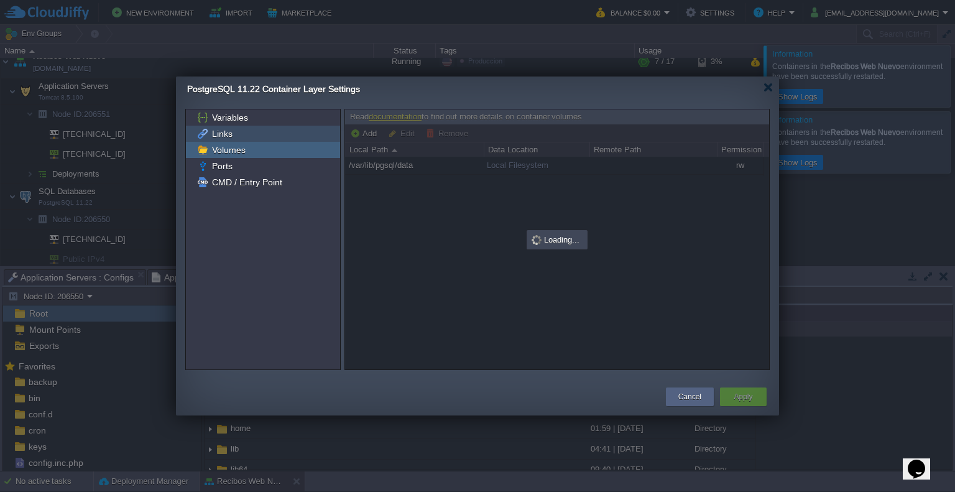
click at [252, 126] on div "Links" at bounding box center [263, 134] width 154 height 16
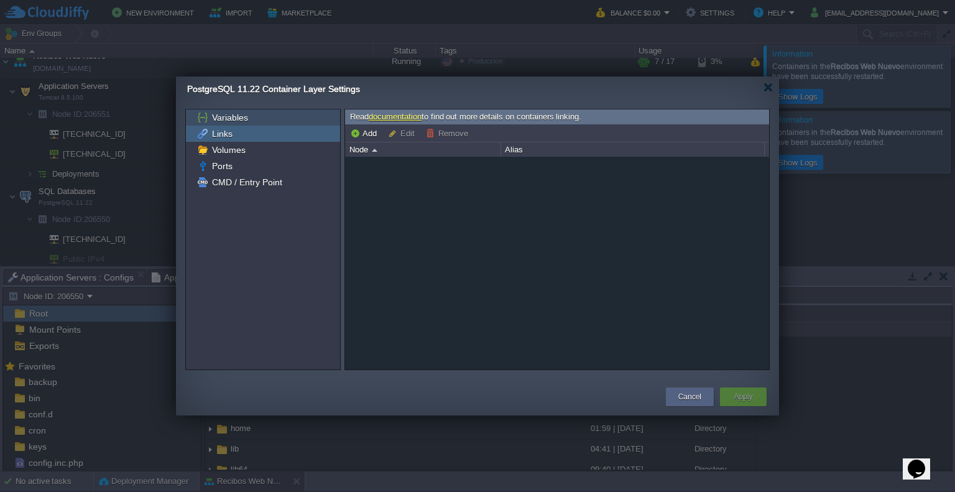
click at [253, 115] on div "Variables" at bounding box center [263, 117] width 154 height 16
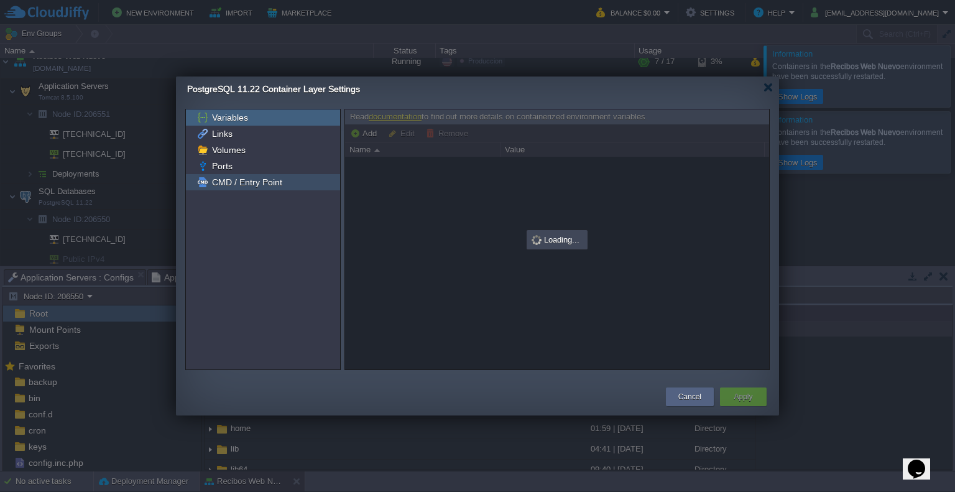
click at [265, 185] on span "CMD / Entry Point" at bounding box center [247, 182] width 75 height 11
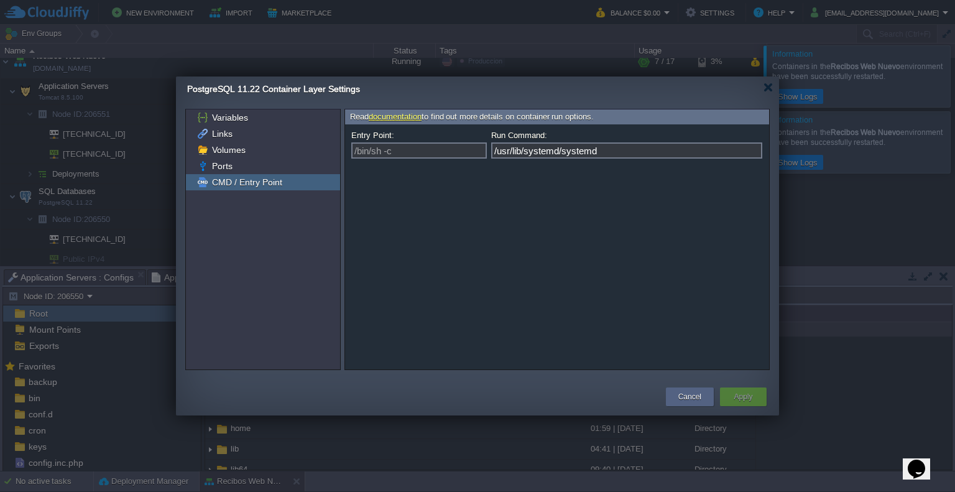
click at [759, 400] on div "Apply" at bounding box center [743, 396] width 47 height 19
click at [691, 400] on button "Cancel" at bounding box center [689, 396] width 23 height 12
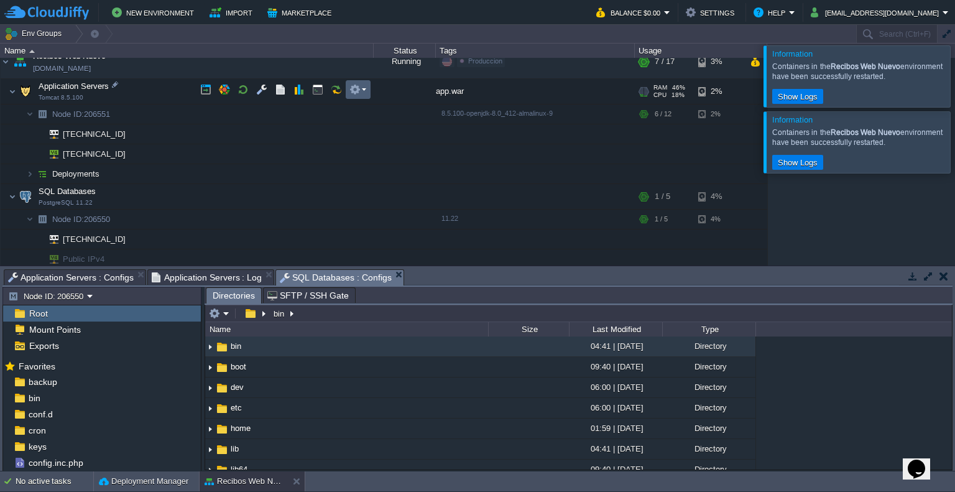
click at [354, 91] on button "button" at bounding box center [354, 89] width 11 height 11
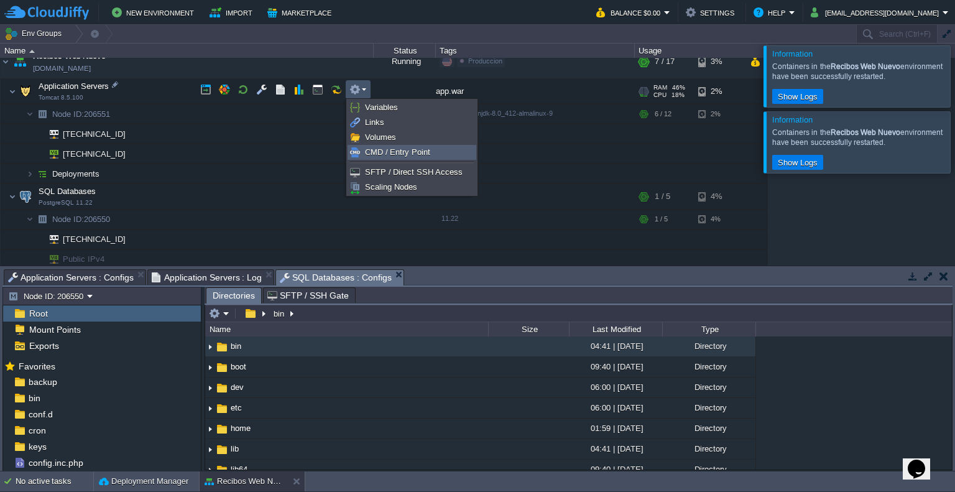
click at [390, 150] on span "CMD / Entry Point" at bounding box center [397, 151] width 65 height 9
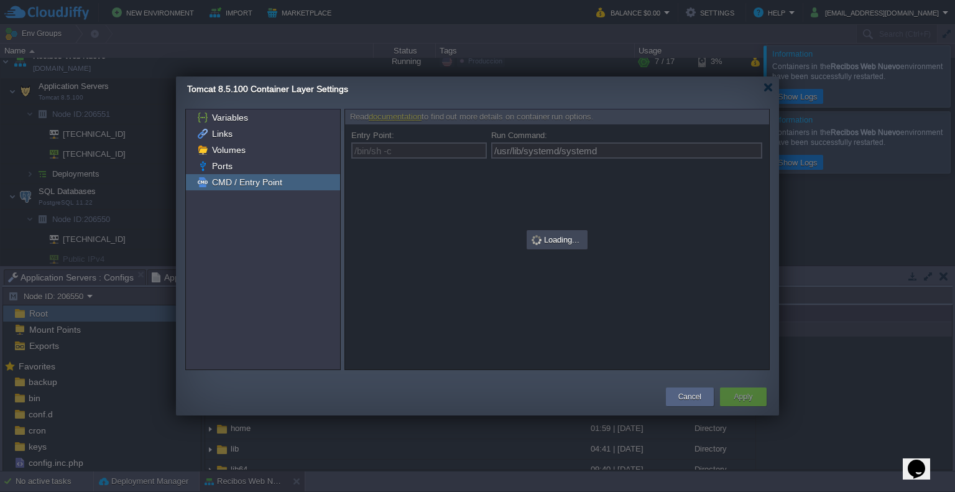
type input "/bin/sh -c"
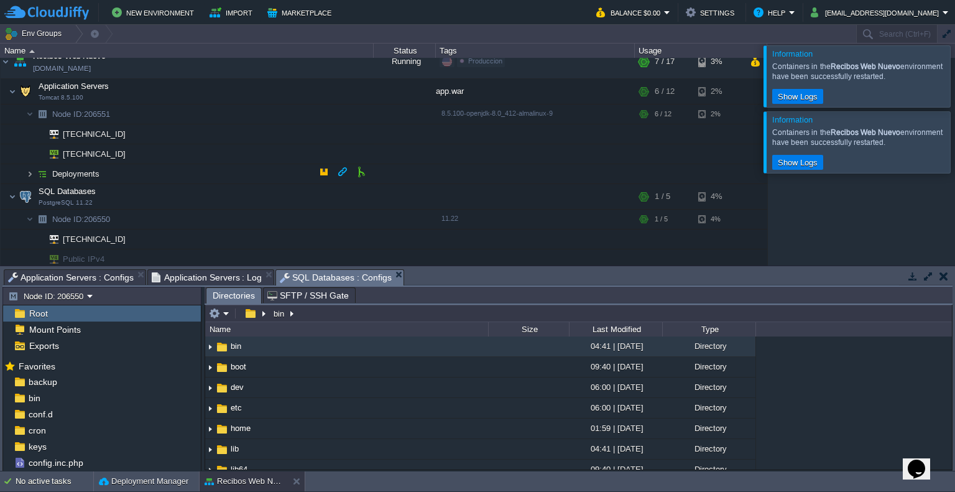
click at [27, 172] on img at bounding box center [29, 173] width 7 height 19
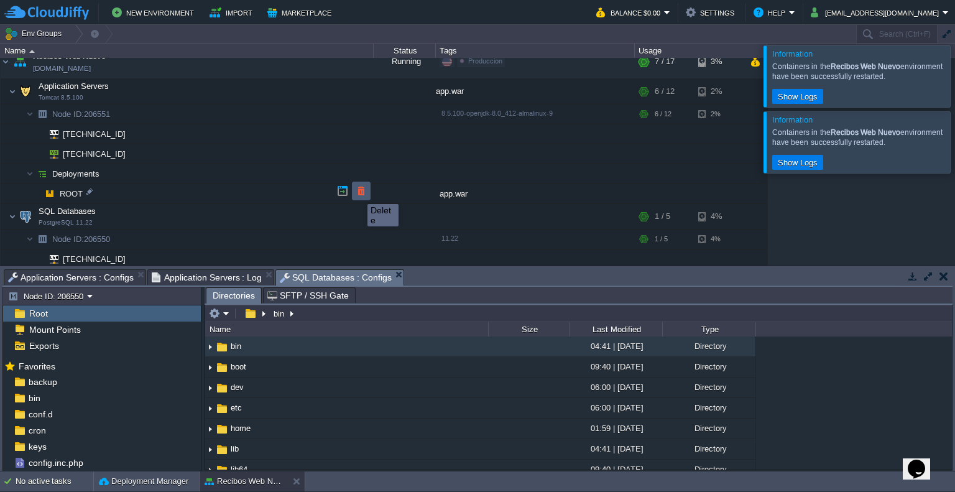
click at [358, 193] on button "button" at bounding box center [361, 190] width 11 height 11
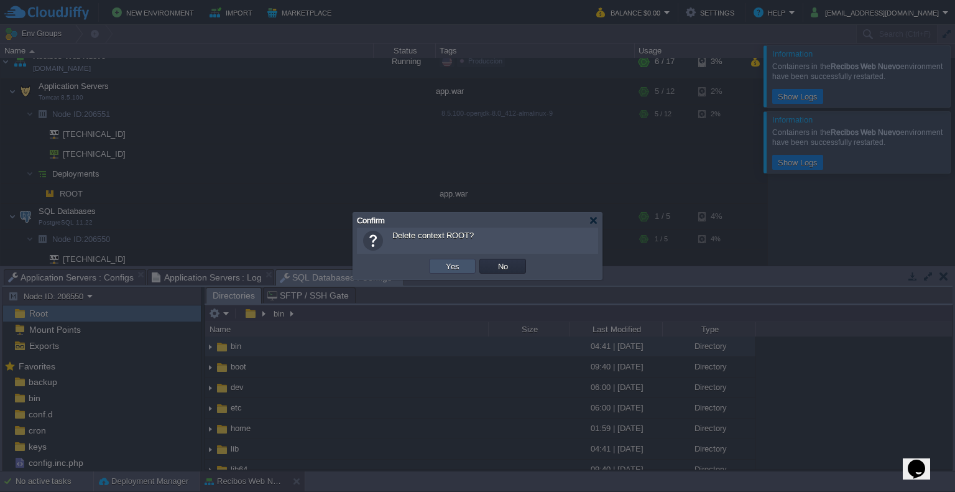
click at [446, 263] on button "Yes" at bounding box center [452, 265] width 21 height 11
